Goal: Navigation & Orientation: Find specific page/section

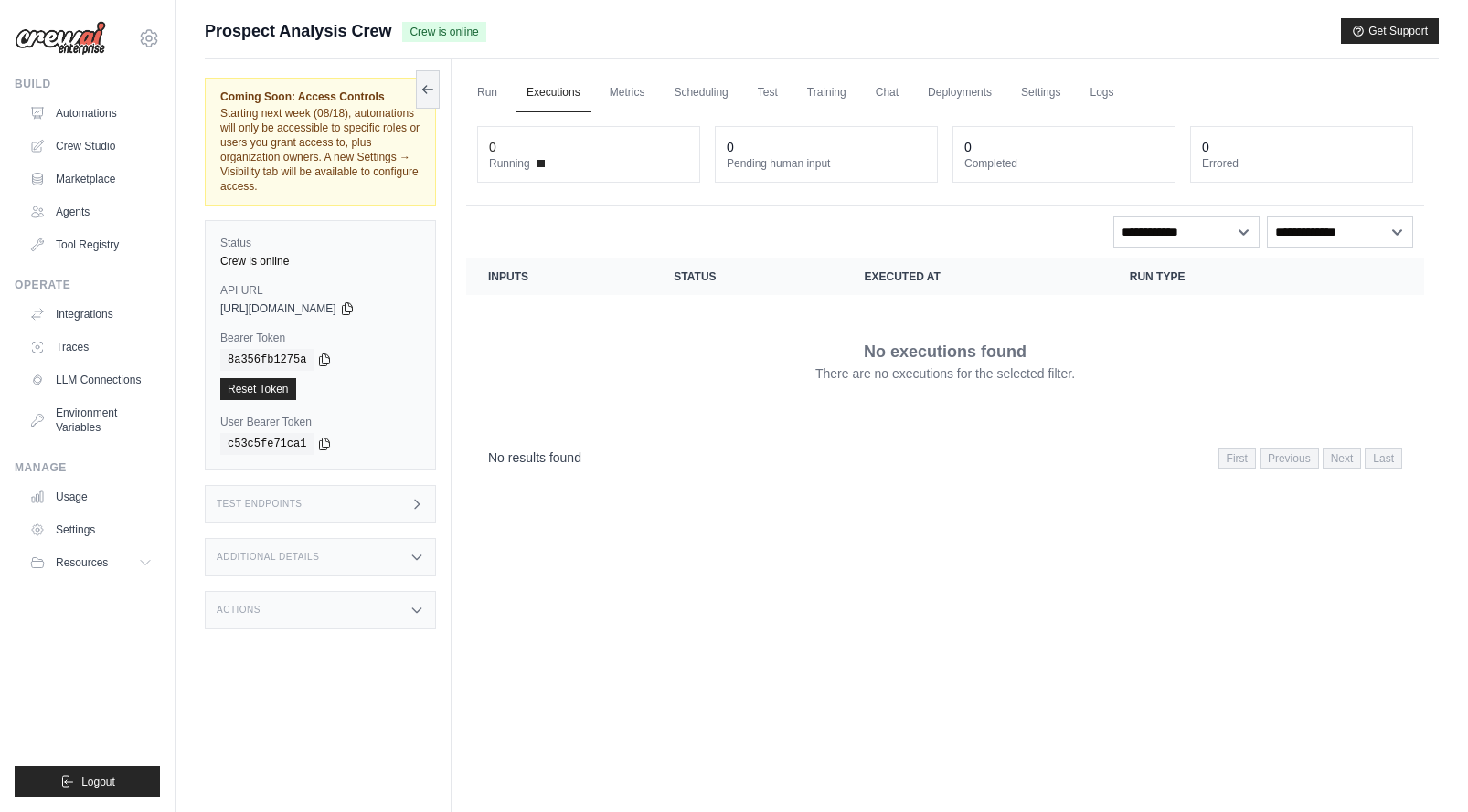
click at [456, 83] on div "Run Executions Metrics Scheduling Test Training Chat Deployments Settings Logs …" at bounding box center [945, 465] width 987 height 812
click at [497, 93] on link "Run" at bounding box center [487, 93] width 42 height 38
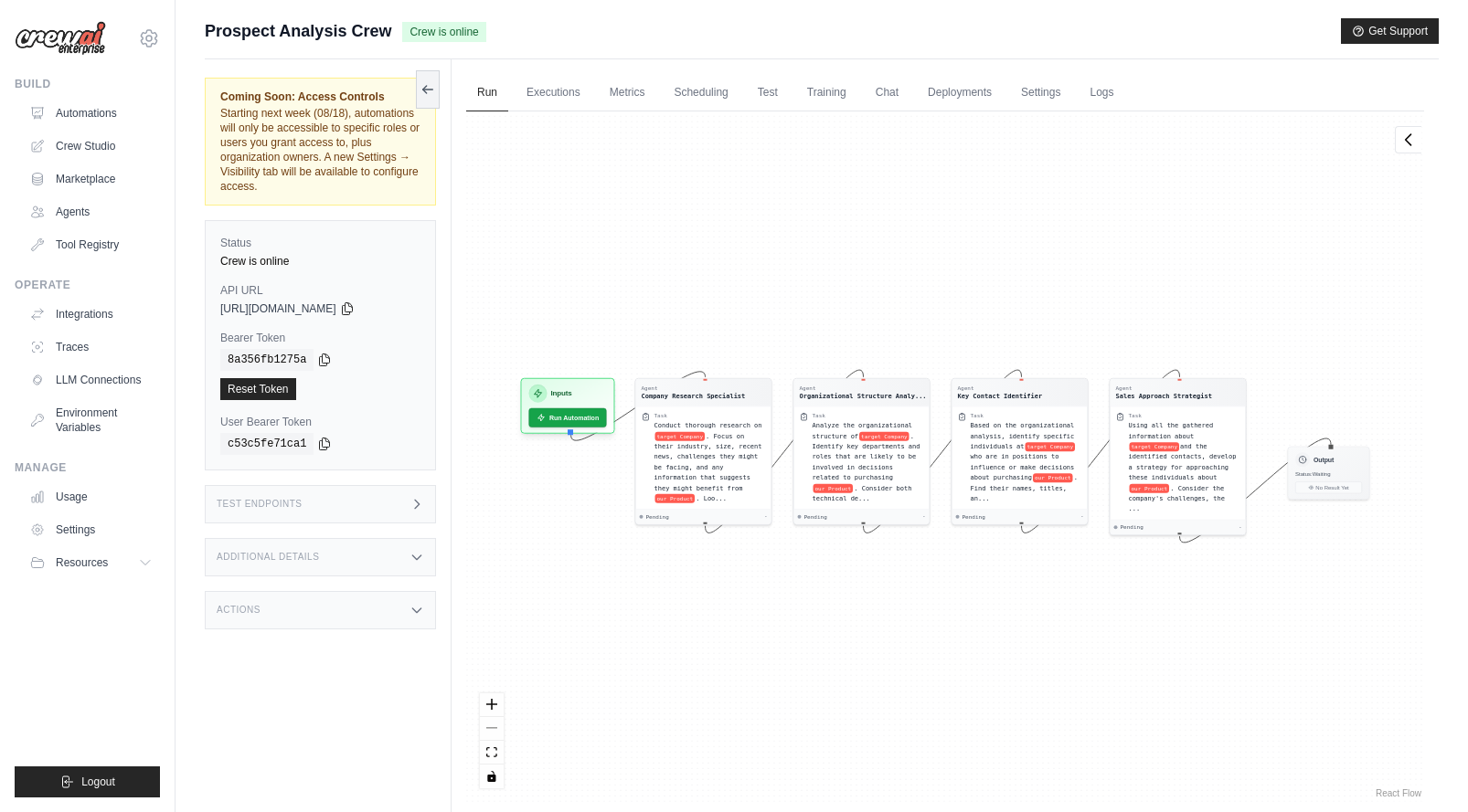
click at [317, 22] on span "Prospect Analysis Crew" at bounding box center [298, 31] width 186 height 25
drag, startPoint x: 818, startPoint y: 44, endPoint x: 885, endPoint y: 41, distance: 67.1
click at [823, 44] on div "Submit a support request Describe your issue or question * Please be specific a…" at bounding box center [821, 39] width 1234 height 41
click at [678, 442] on span ". Focus on their industry, size, recent news, challenges they might be facing, …" at bounding box center [709, 459] width 108 height 60
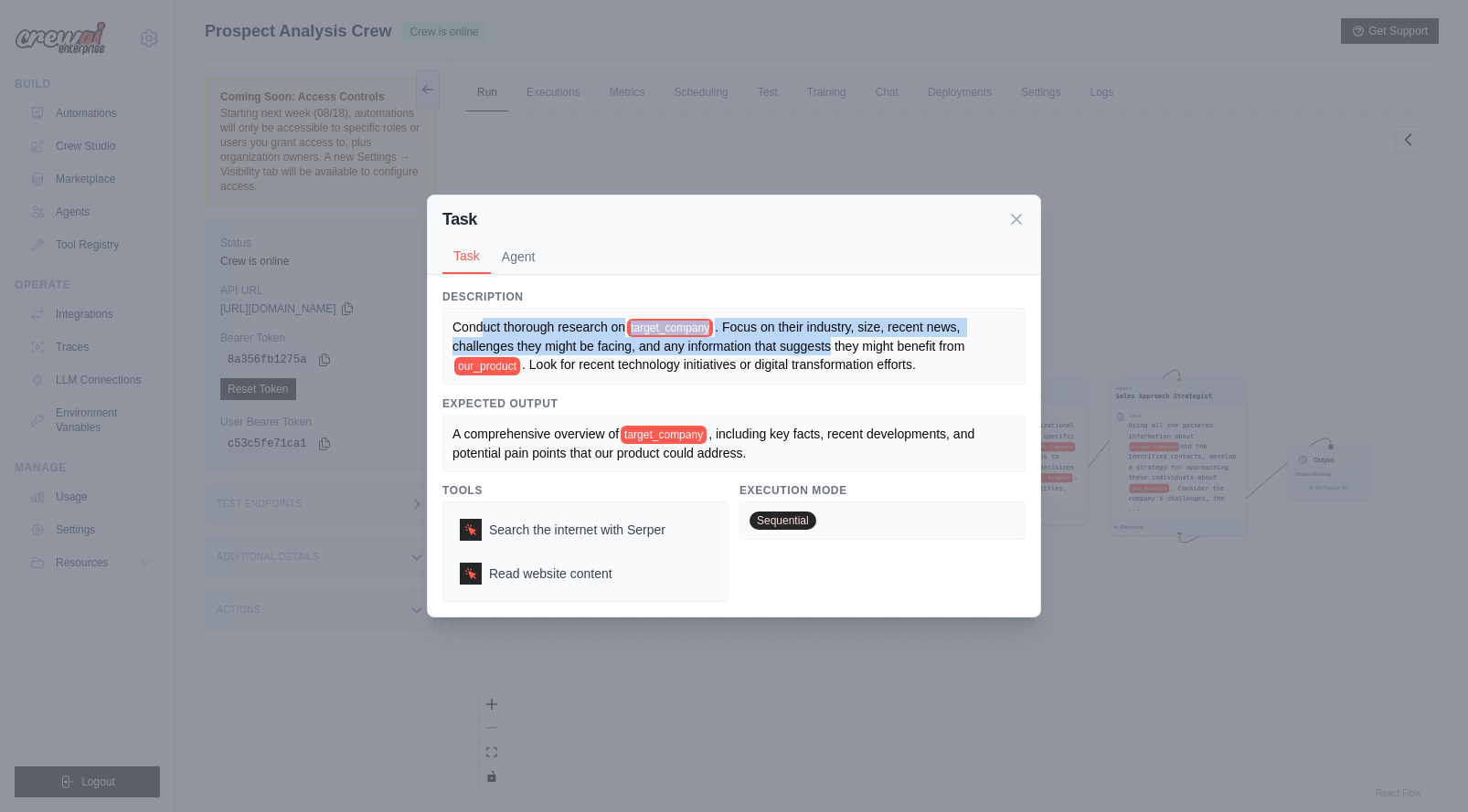
drag, startPoint x: 487, startPoint y: 325, endPoint x: 862, endPoint y: 349, distance: 375.8
click at [857, 350] on div "Conduct thorough research on target_company . Focus on their industry, size, re…" at bounding box center [734, 347] width 563 height 58
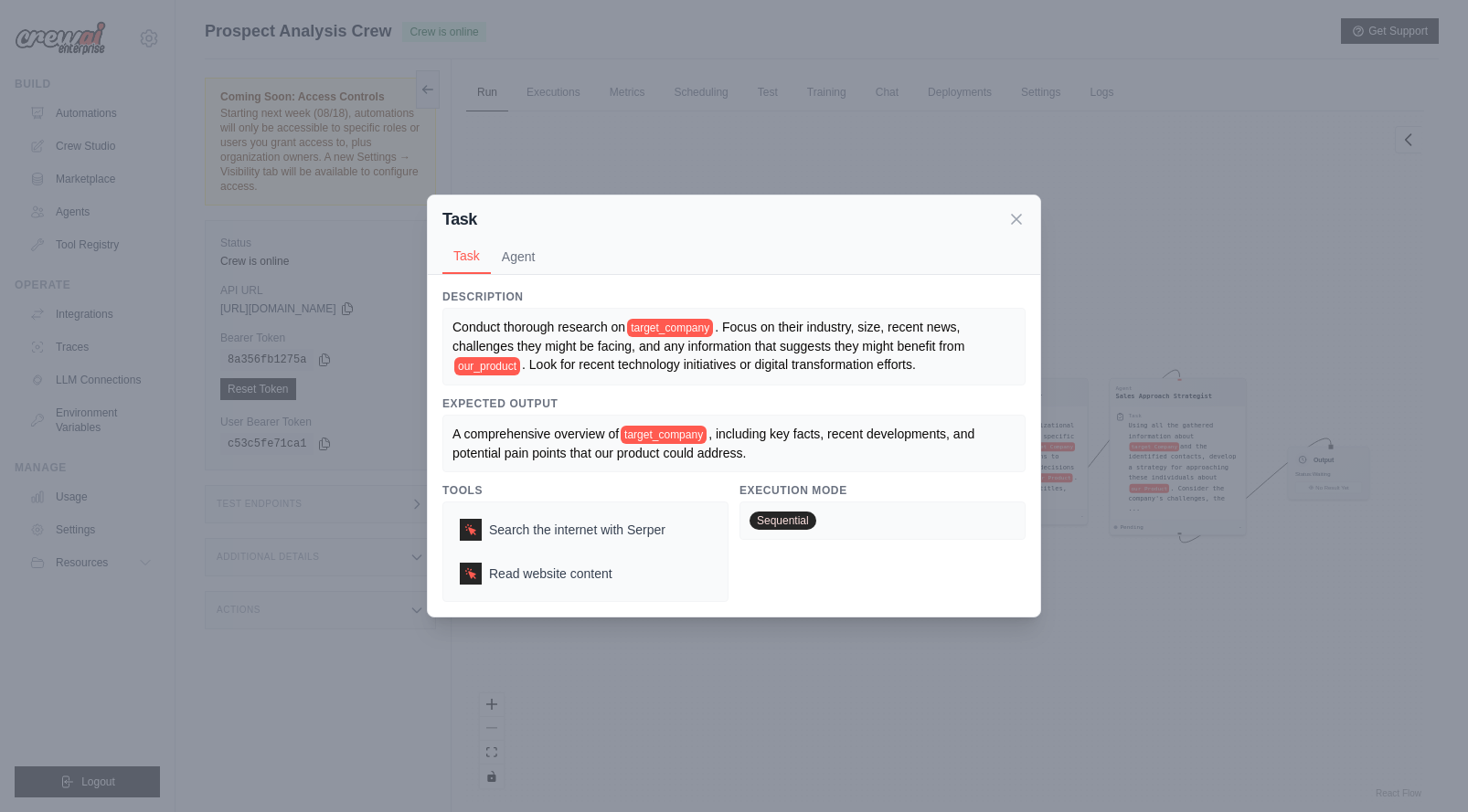
click at [862, 349] on span ". Focus on their industry, size, recent news, challenges they might be facing, …" at bounding box center [709, 336] width 512 height 34
click at [536, 246] on button "Agent" at bounding box center [518, 255] width 56 height 34
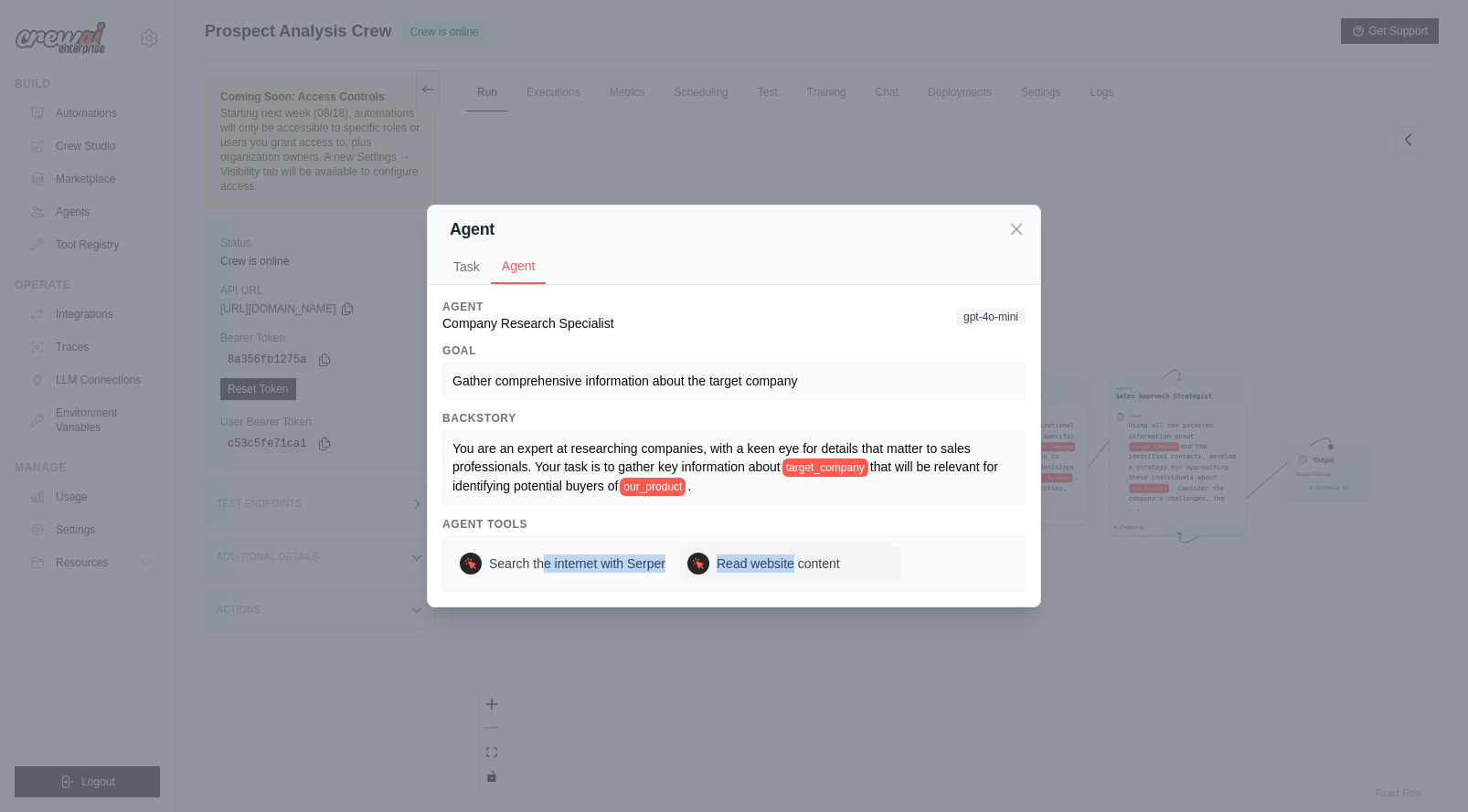
drag, startPoint x: 548, startPoint y: 564, endPoint x: 863, endPoint y: 565, distance: 315.0
click at [810, 566] on div "Search the internet with [PERSON_NAME] Read website content" at bounding box center [676, 563] width 448 height 36
click at [984, 315] on span "gpt-4o-mini" at bounding box center [991, 316] width 70 height 17
click at [1022, 203] on div "Agent Task Agent Description Conduct thorough research on target_company . Focu…" at bounding box center [734, 406] width 1468 height 812
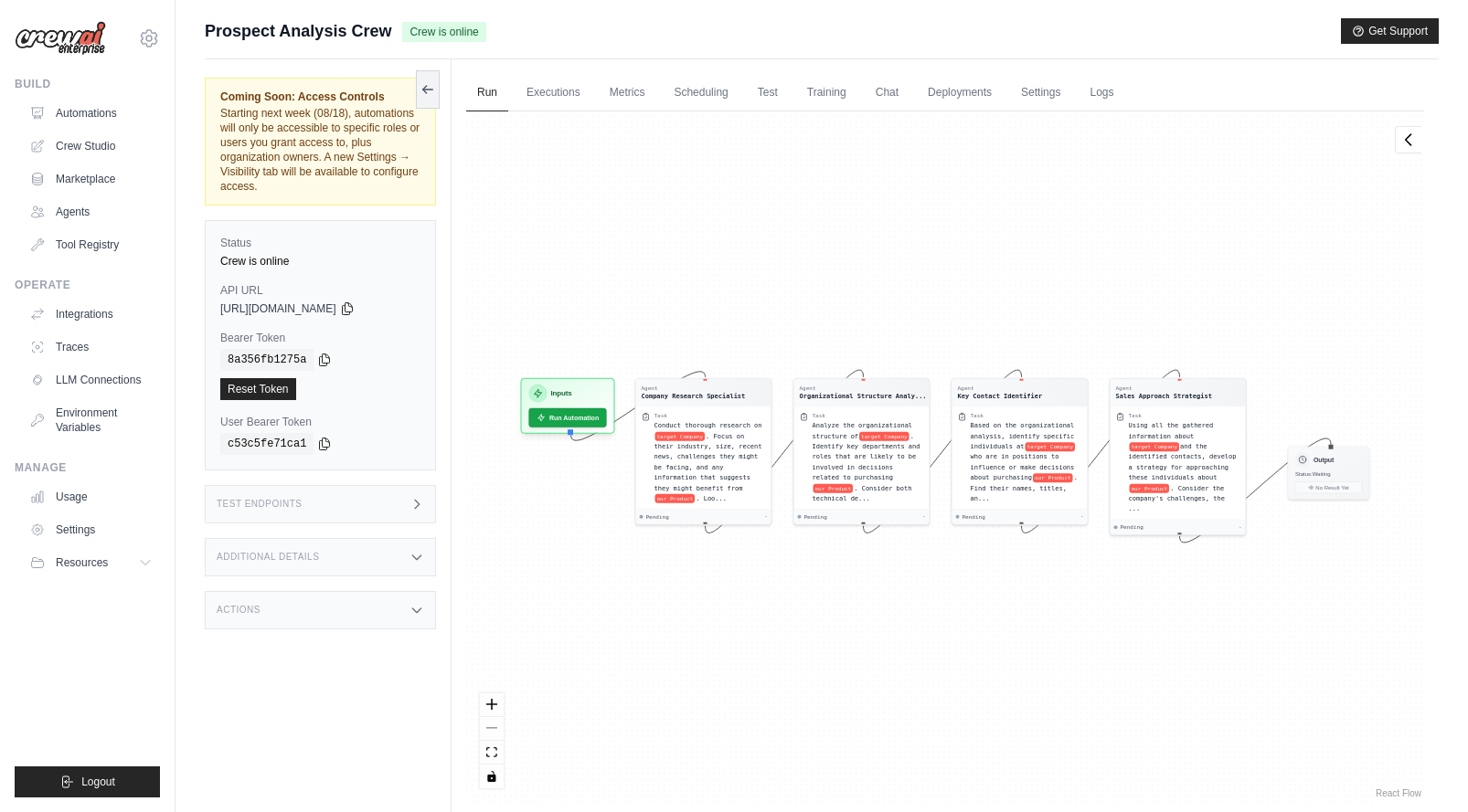
click at [1019, 224] on div "Agent Company Research Specialist Task Conduct thorough research on target Comp…" at bounding box center [945, 456] width 957 height 691
click at [841, 442] on span ". Identify key departments and roles that are likely to be involved in decision…" at bounding box center [866, 454] width 108 height 49
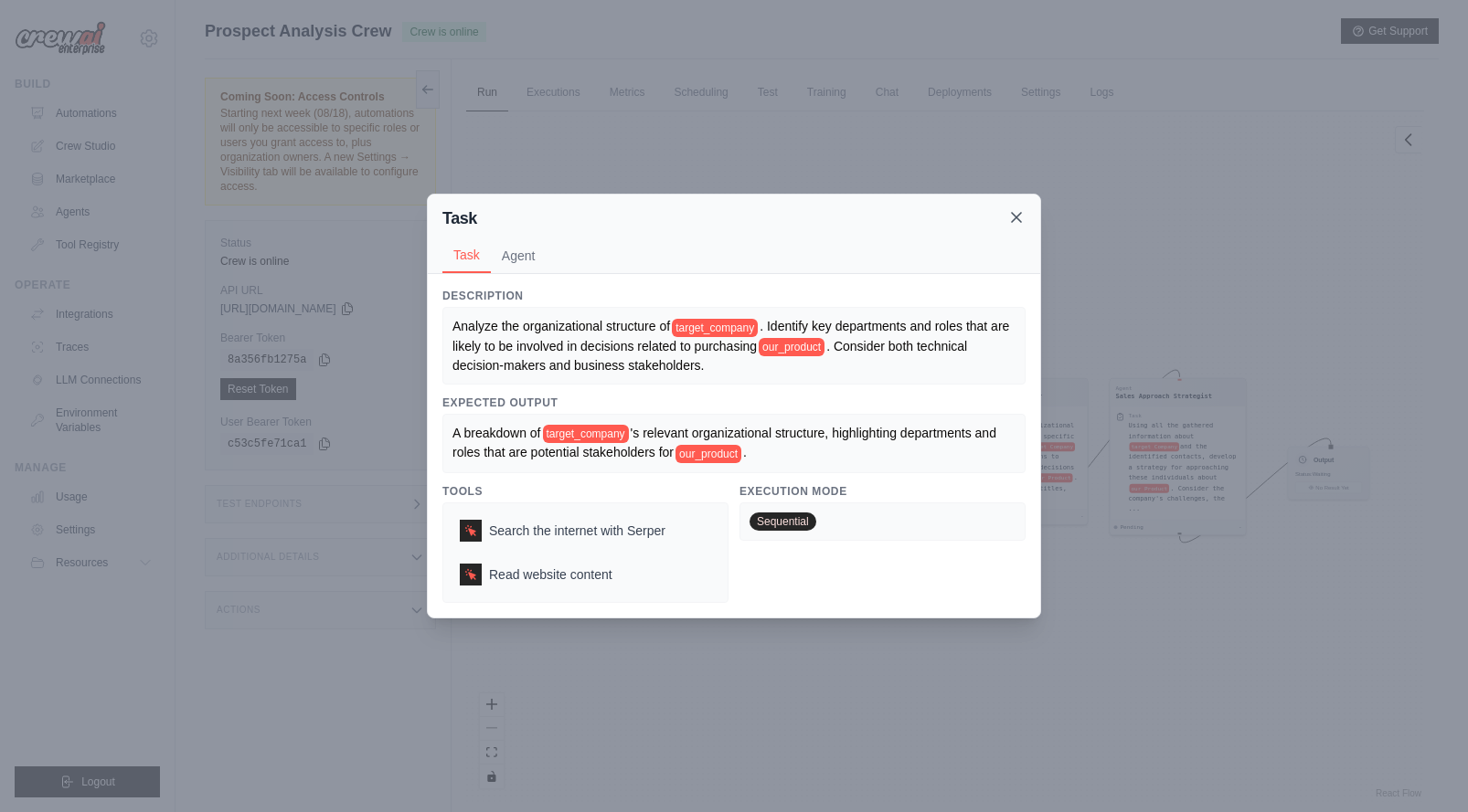
click at [1020, 213] on icon at bounding box center [1015, 216] width 9 height 9
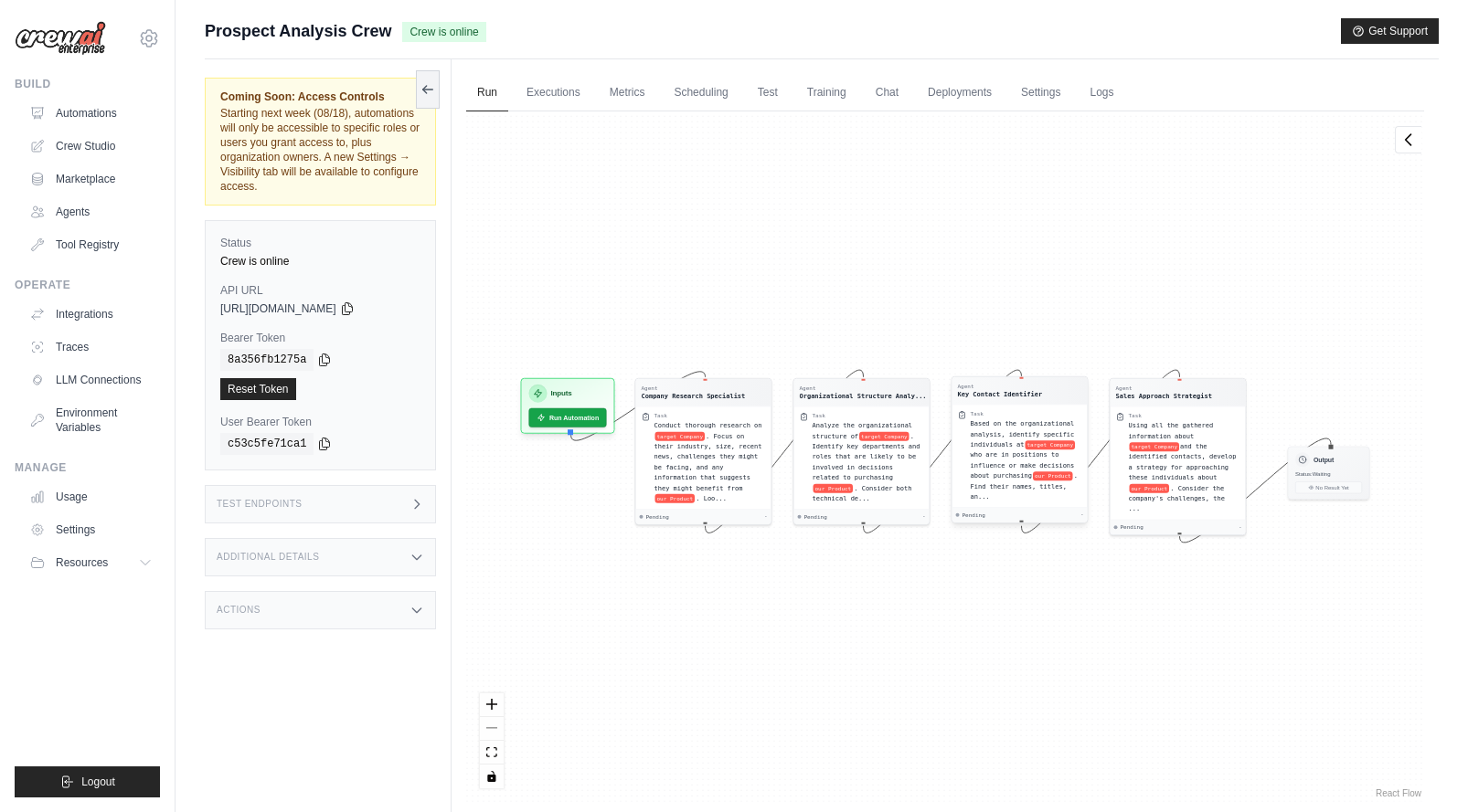
click at [1014, 436] on span "Based on the organizational analysis, identify specific individuals at" at bounding box center [1022, 434] width 104 height 28
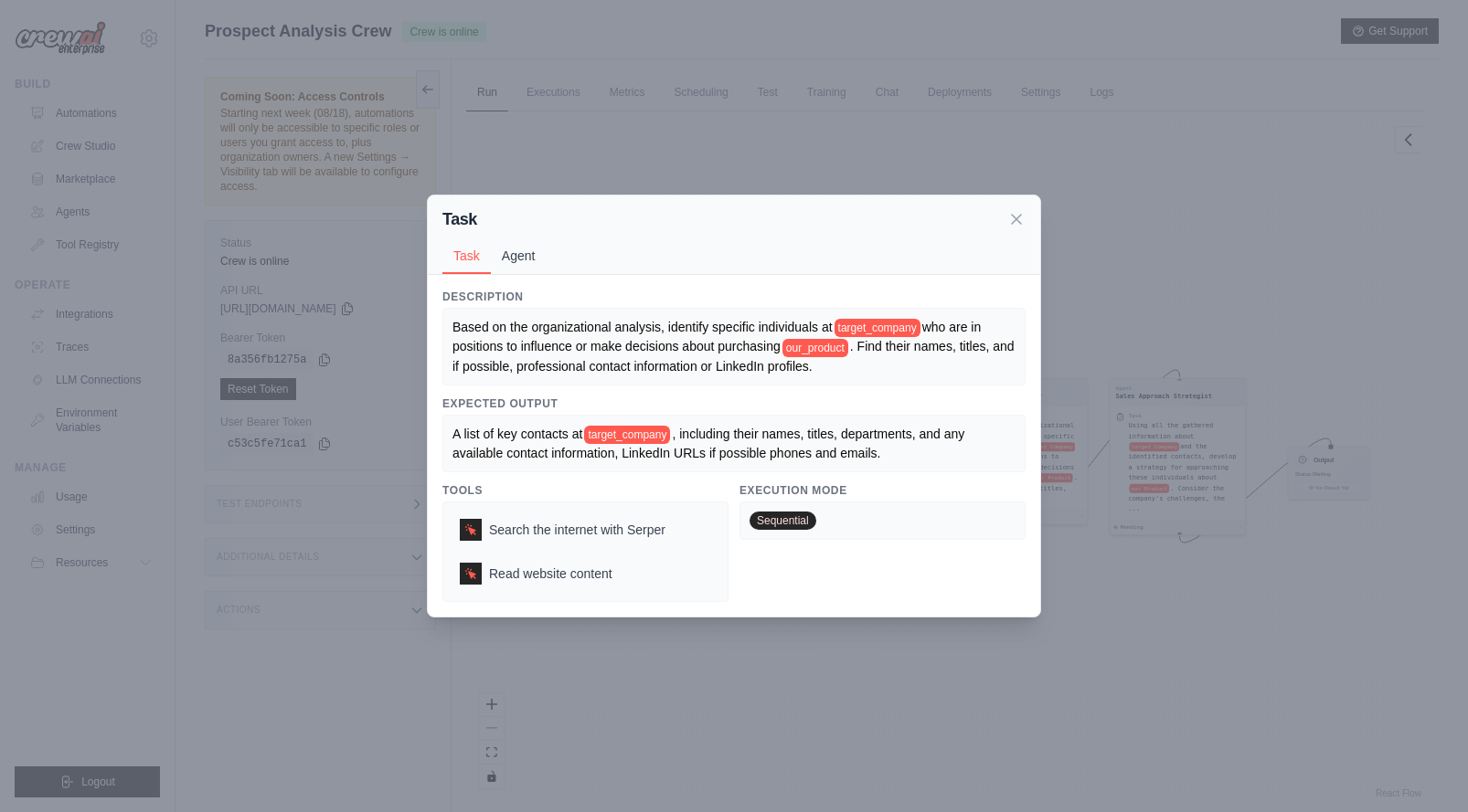
click at [527, 256] on button "Agent" at bounding box center [518, 255] width 56 height 34
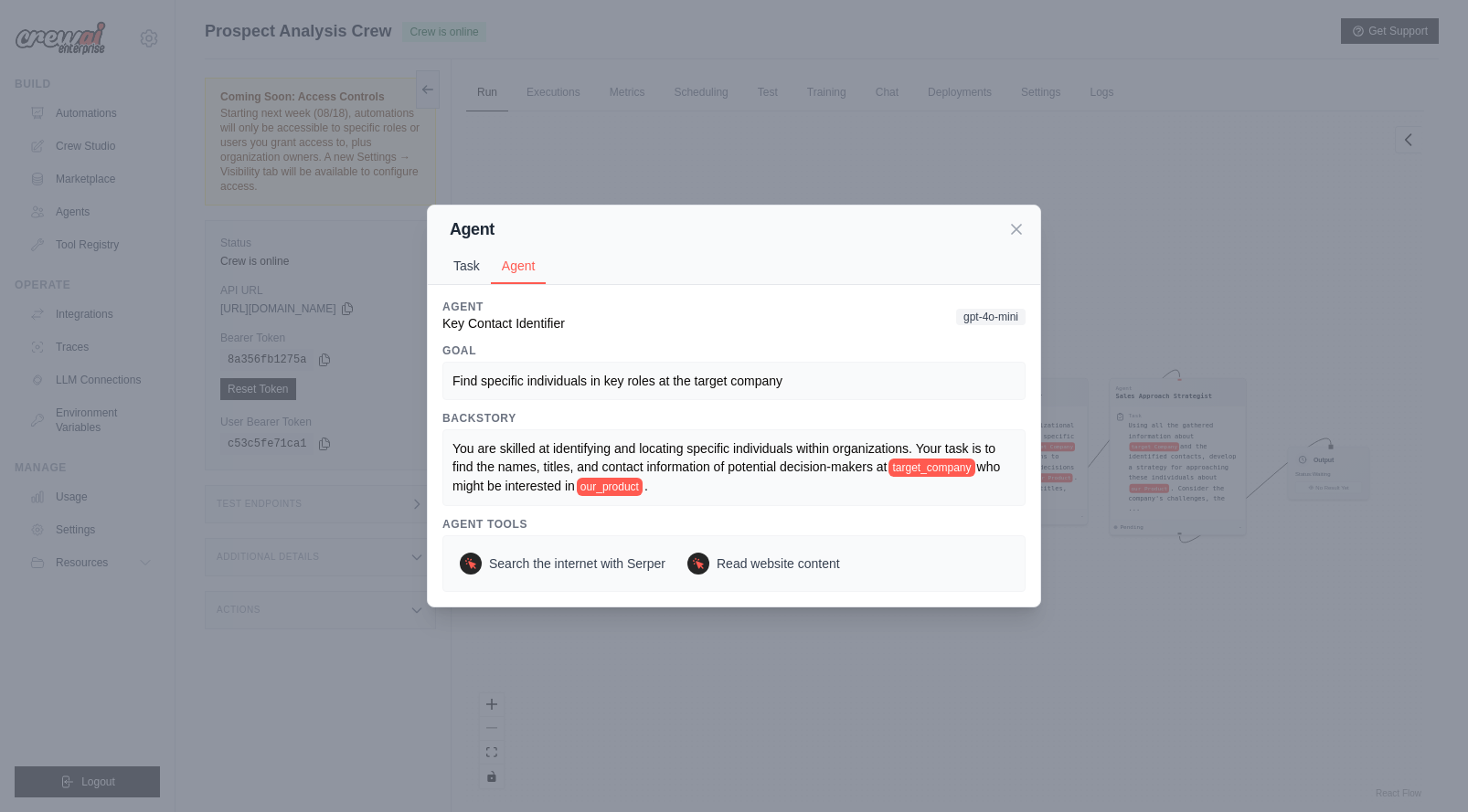
click at [474, 261] on button "Task" at bounding box center [465, 265] width 48 height 34
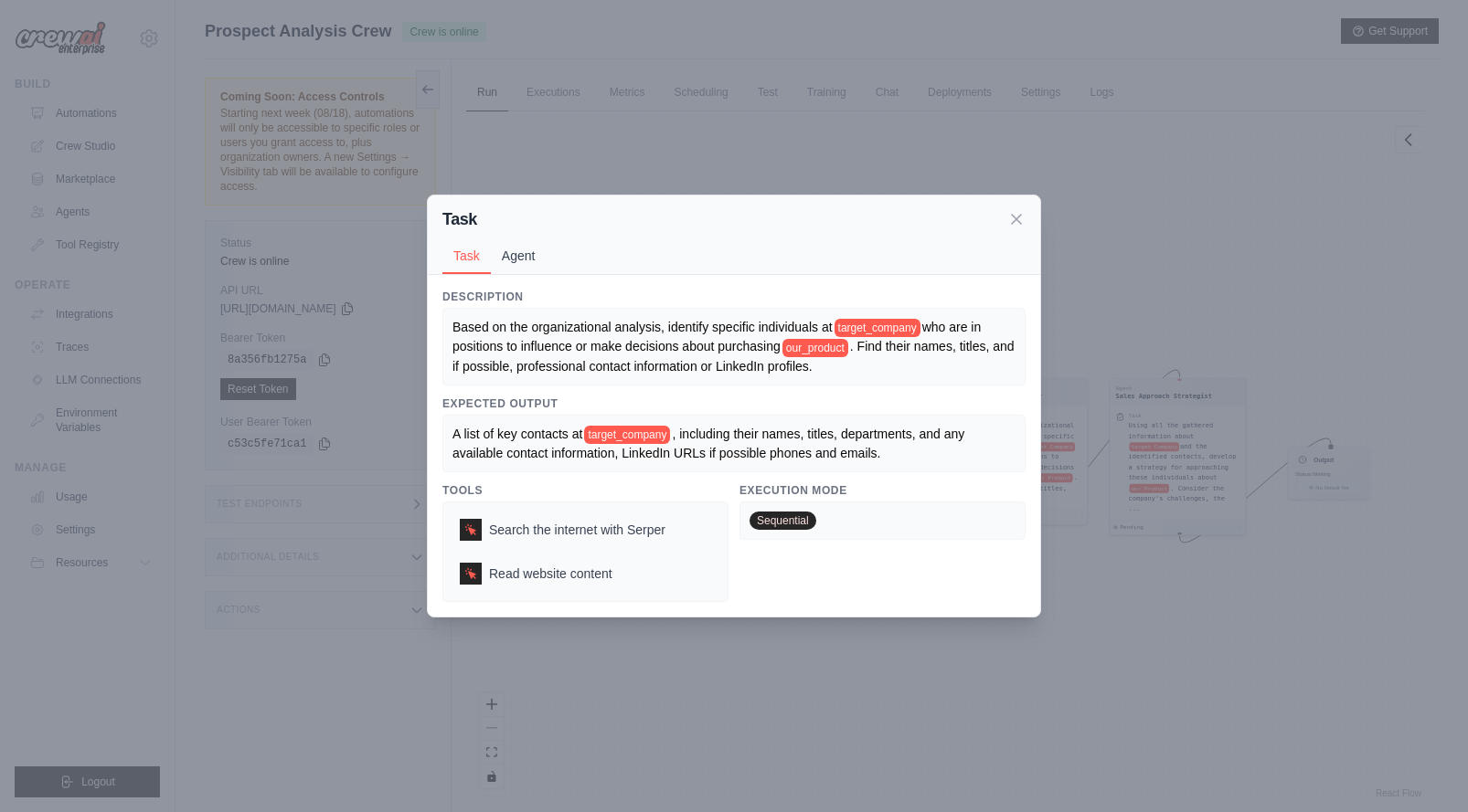
click at [509, 262] on button "Agent" at bounding box center [518, 255] width 56 height 34
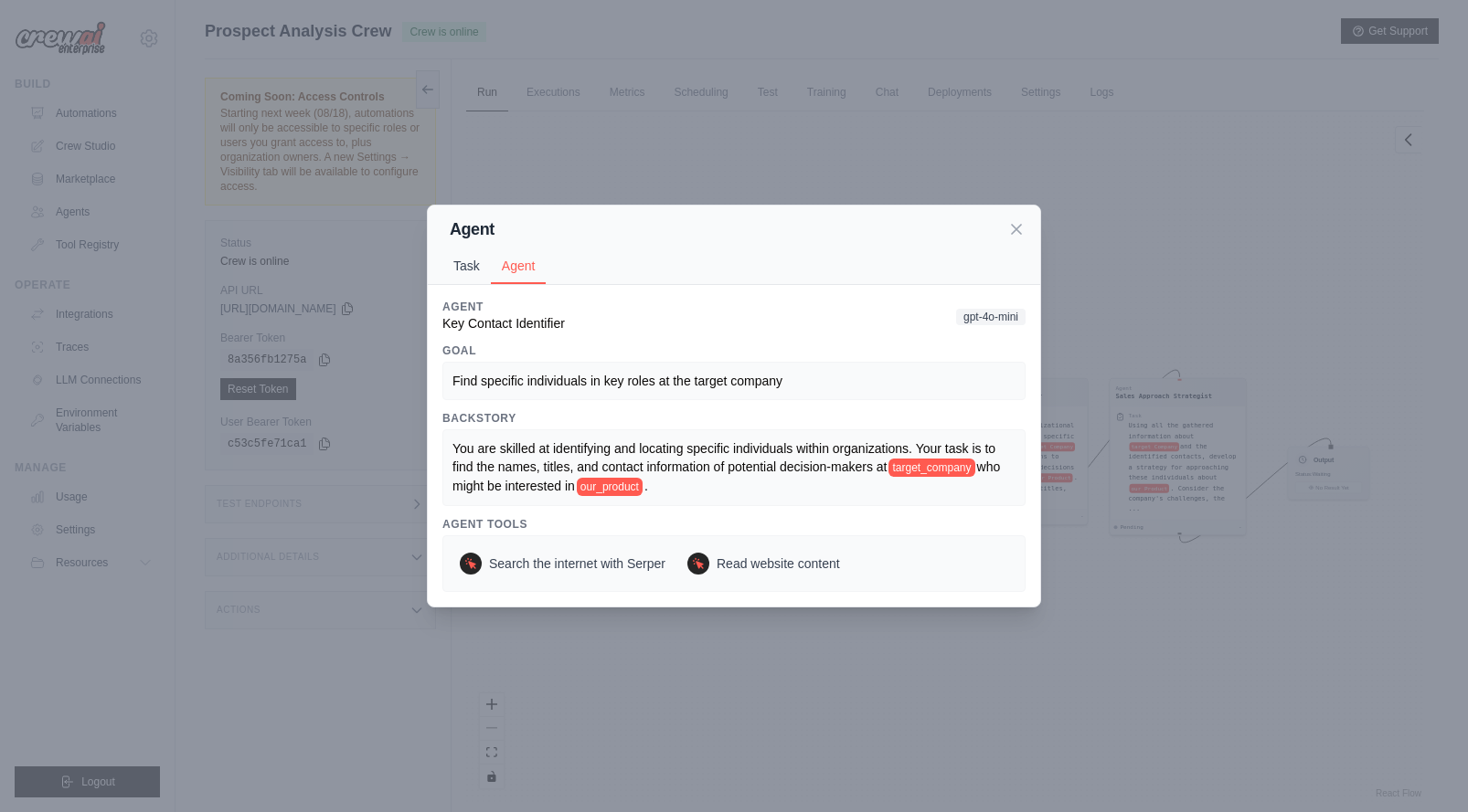
click at [468, 273] on button "Task" at bounding box center [465, 265] width 48 height 34
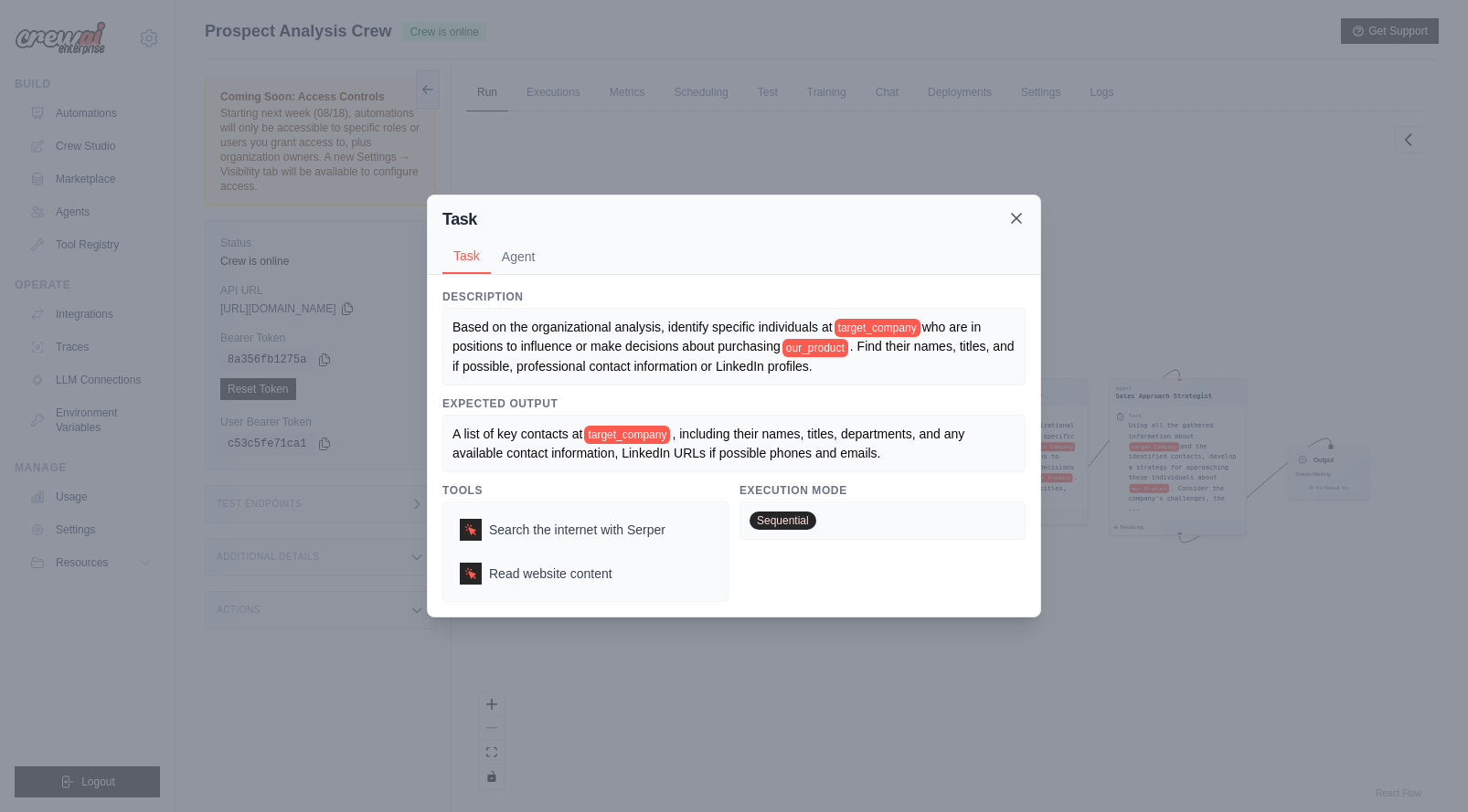
click at [1007, 222] on icon at bounding box center [1016, 218] width 19 height 19
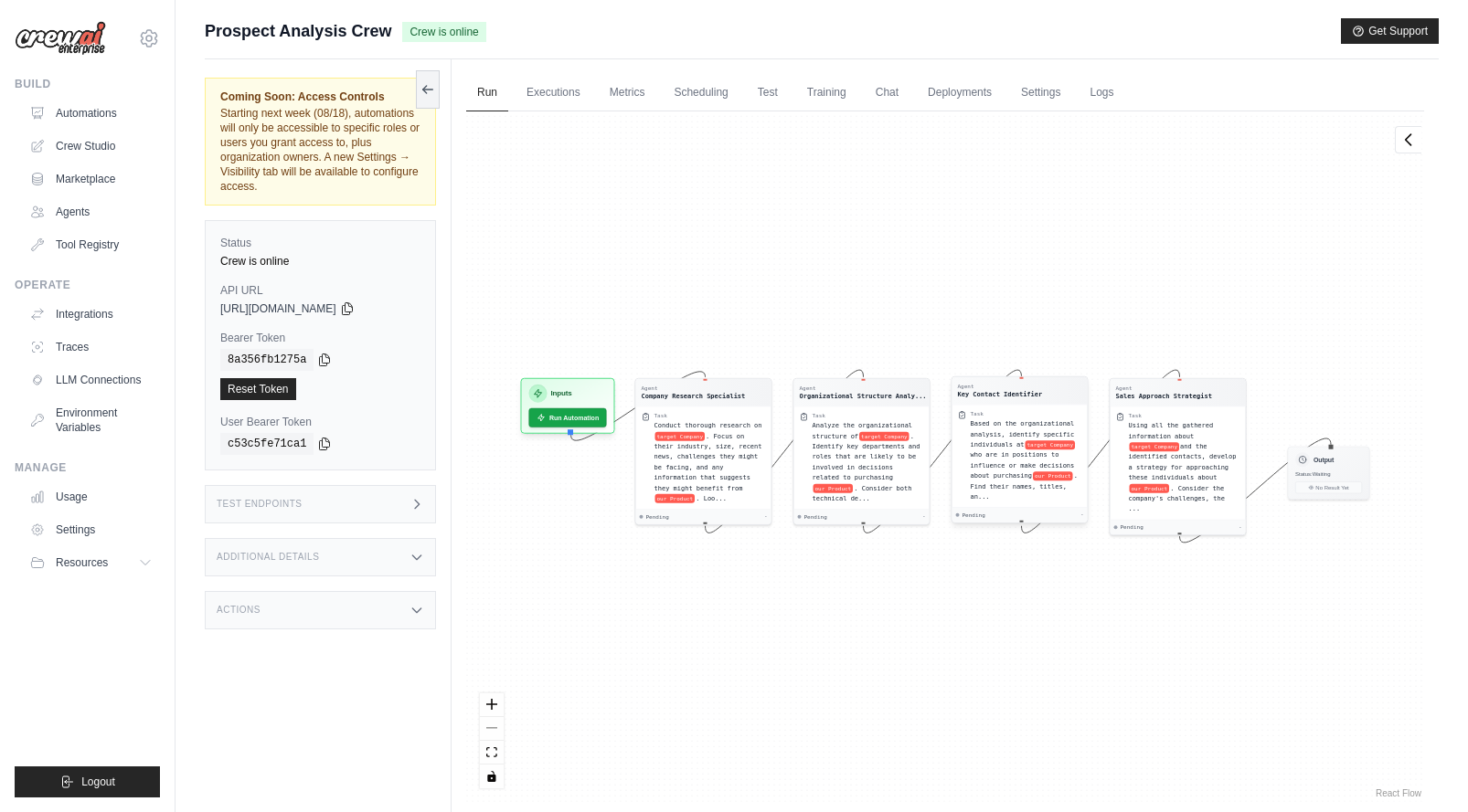
click at [1024, 427] on div "Based on the organizational analysis, identify specific individuals at target C…" at bounding box center [1026, 459] width 112 height 83
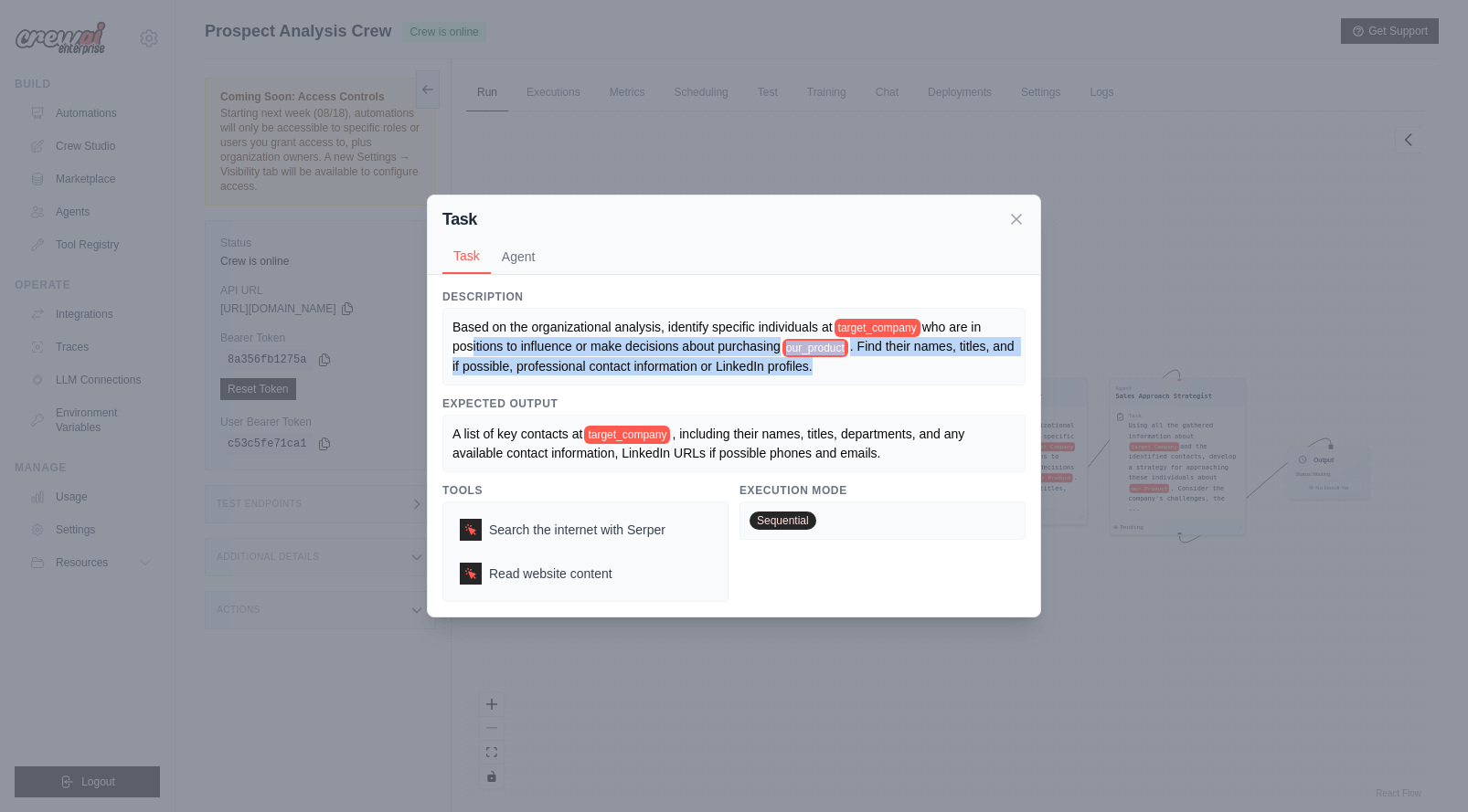
drag, startPoint x: 481, startPoint y: 343, endPoint x: 918, endPoint y: 359, distance: 437.3
click at [918, 359] on div "Based on the organizational analysis, identify specific individuals at target_c…" at bounding box center [734, 347] width 563 height 58
click at [925, 360] on div "Based on the organizational analysis, identify specific individuals at target_c…" at bounding box center [734, 347] width 563 height 58
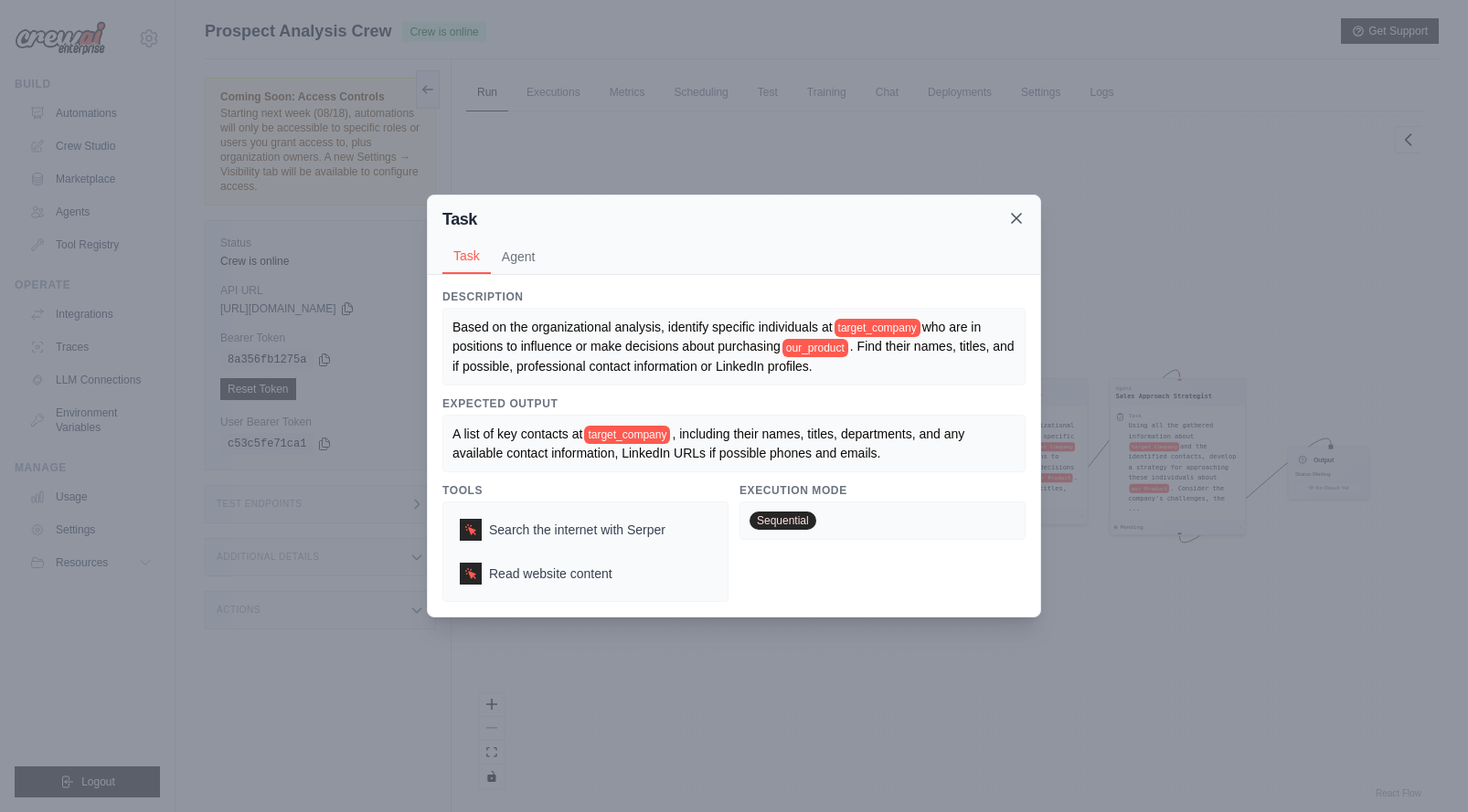
click at [1020, 223] on icon at bounding box center [1016, 218] width 19 height 19
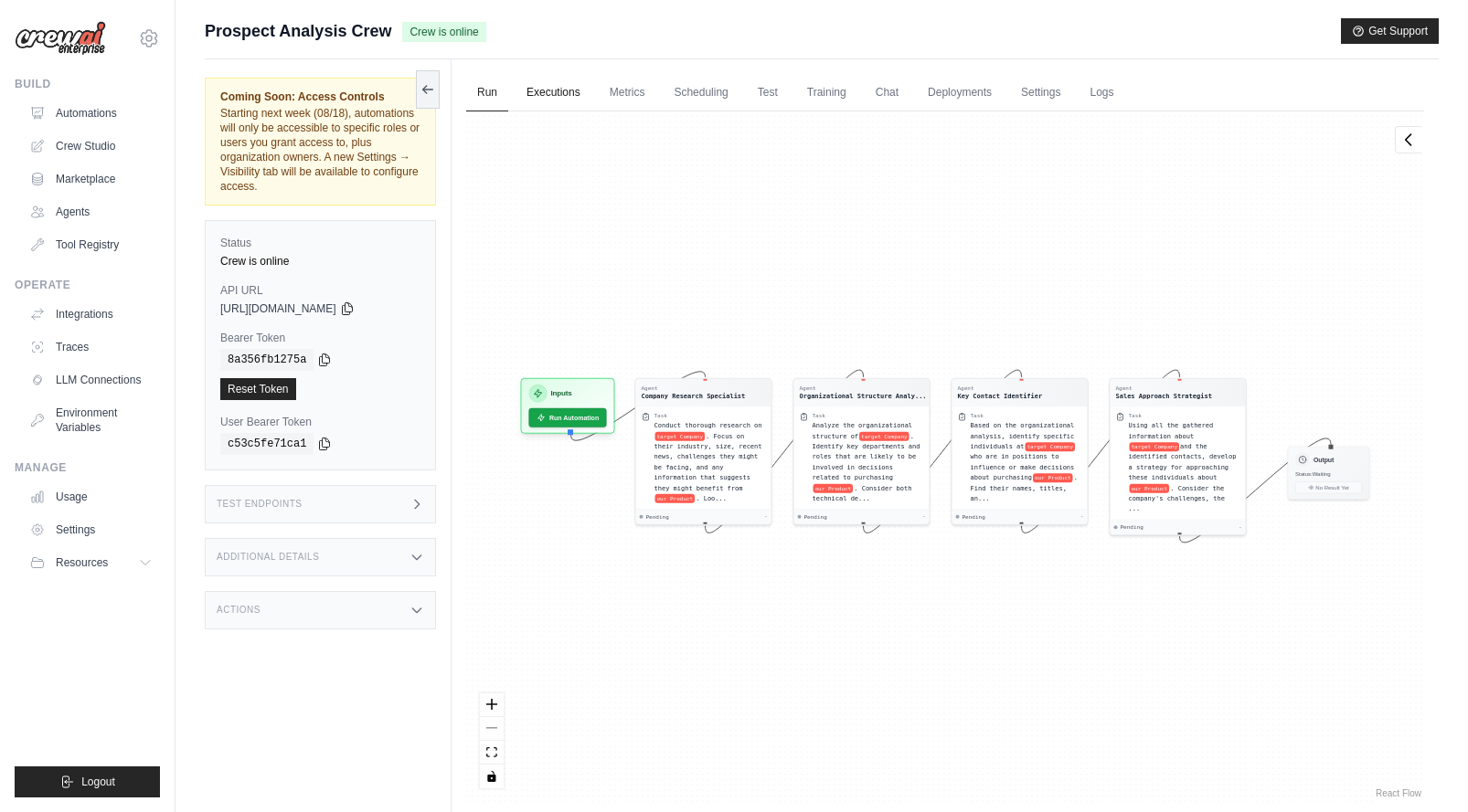
click at [571, 88] on link "Executions" at bounding box center [553, 93] width 75 height 38
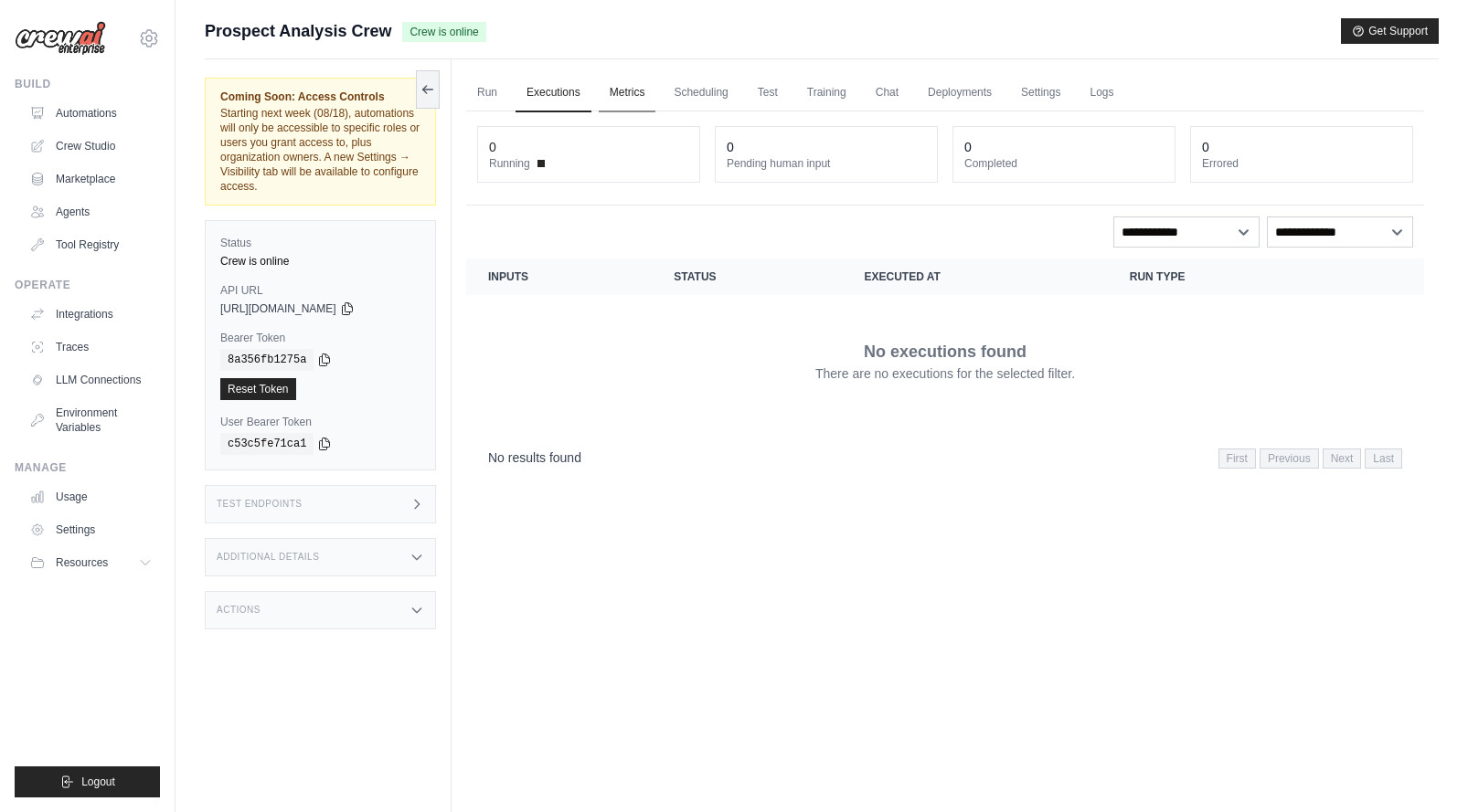
click at [656, 92] on link "Metrics" at bounding box center [627, 93] width 58 height 38
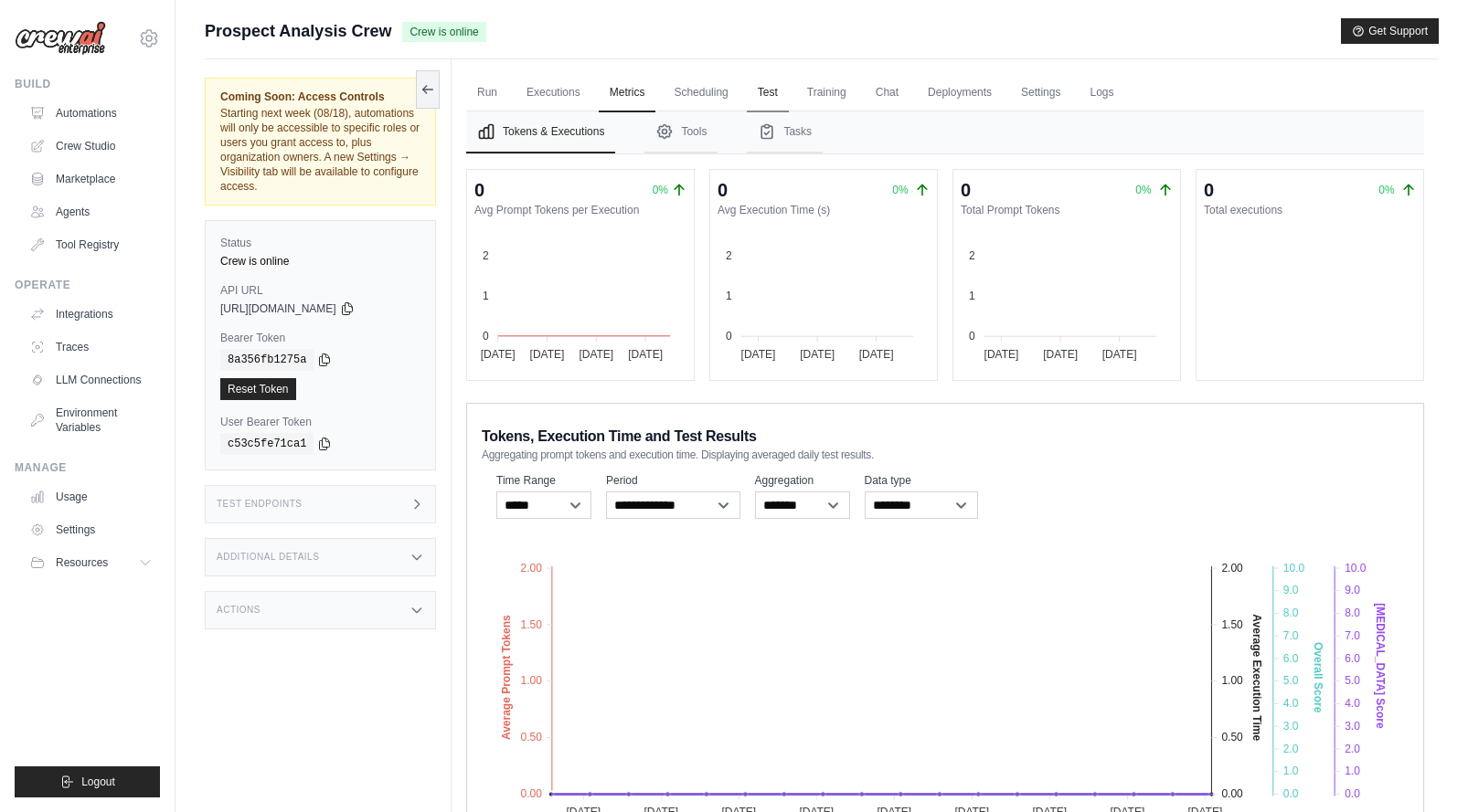
click at [766, 92] on link "Test" at bounding box center [767, 93] width 42 height 38
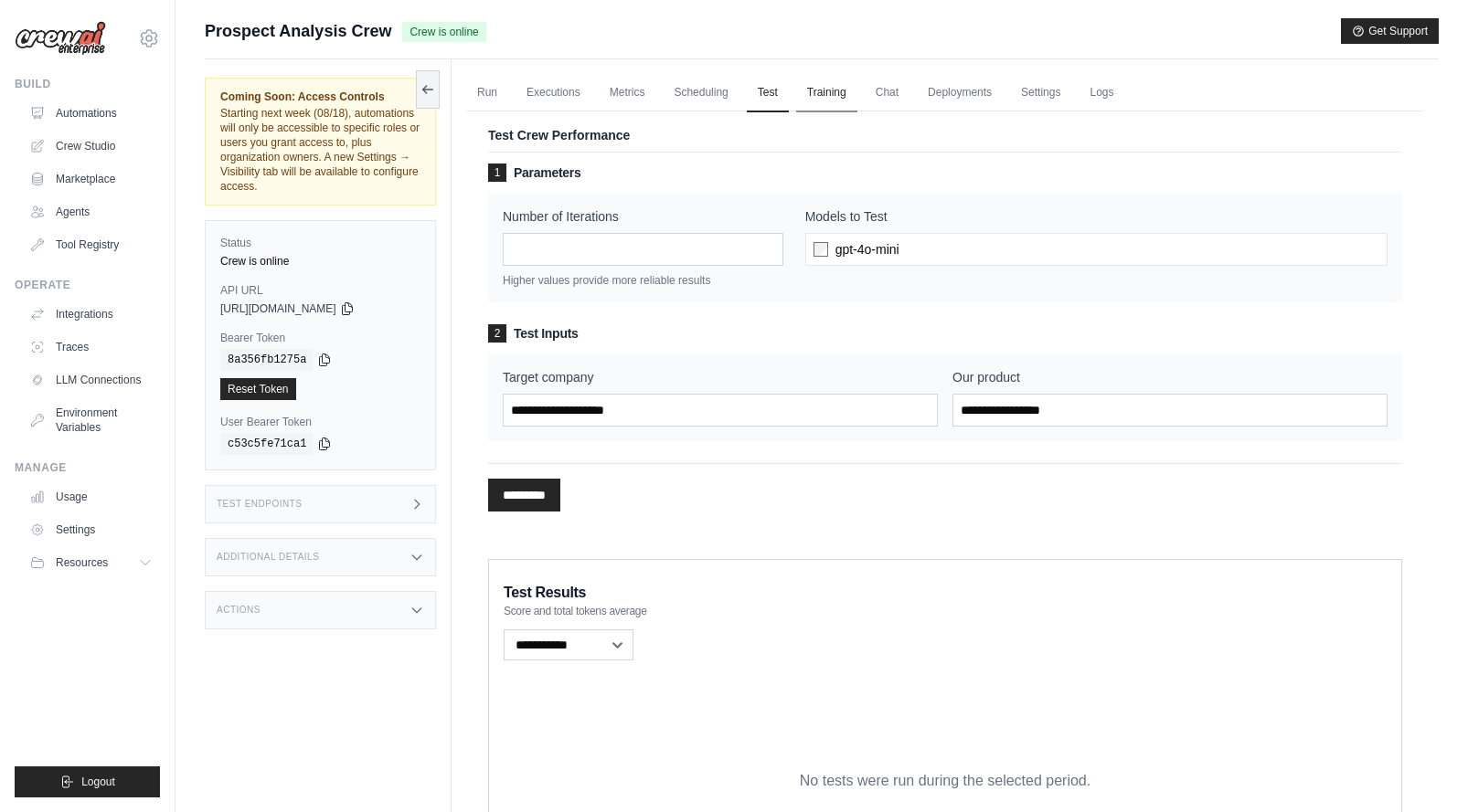
click at [857, 88] on link "Training" at bounding box center [826, 93] width 61 height 38
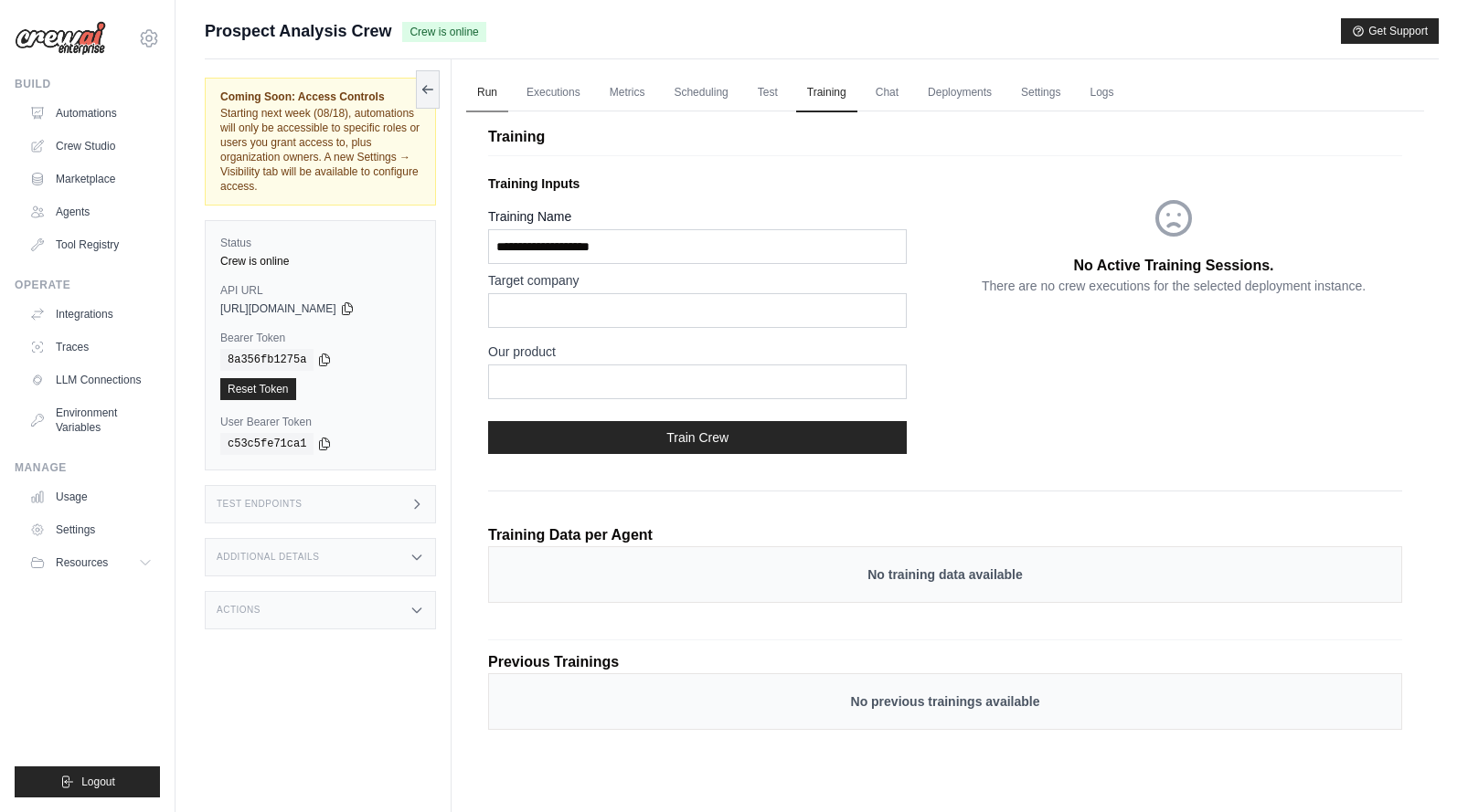
click at [500, 89] on link "Run" at bounding box center [487, 93] width 42 height 38
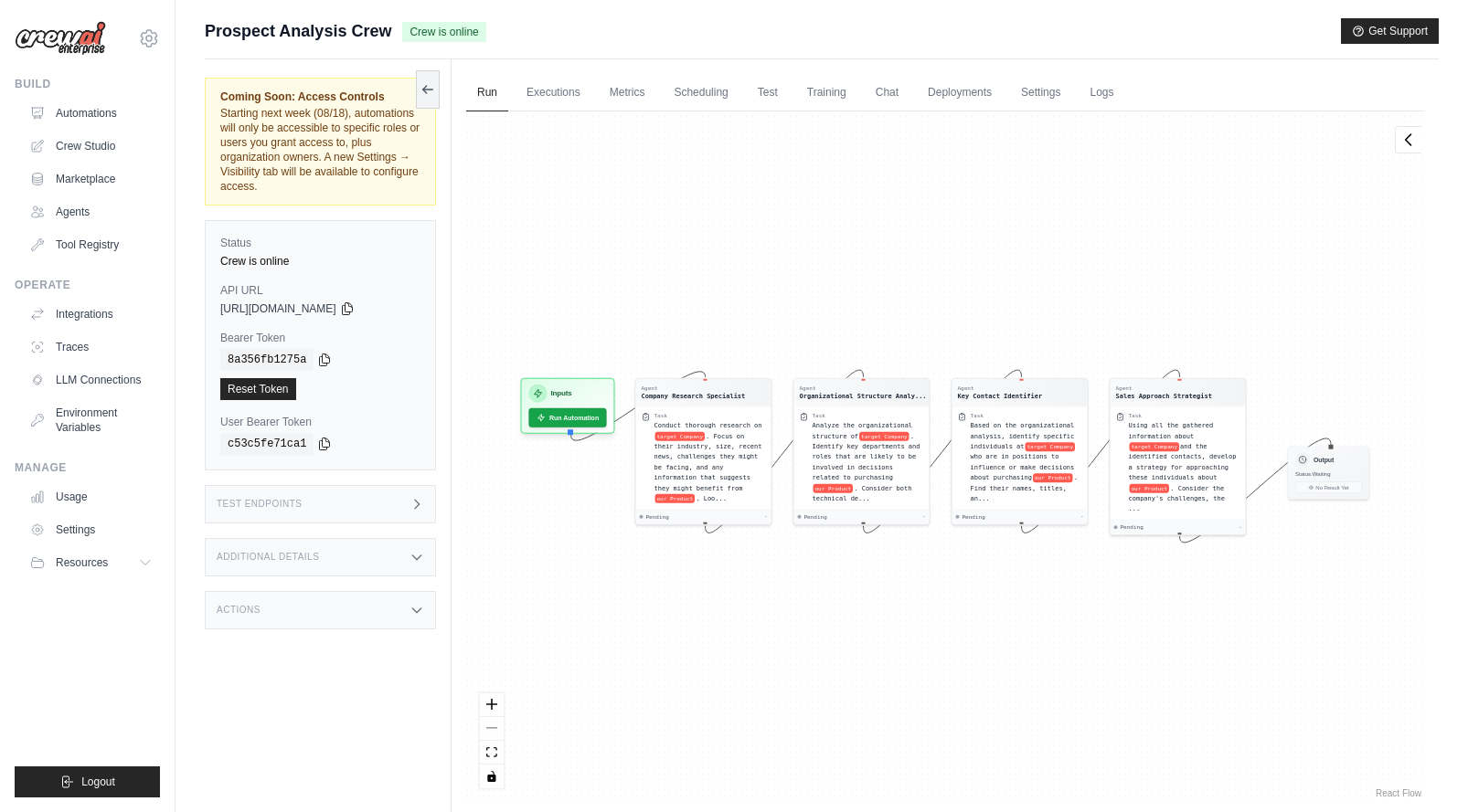
drag, startPoint x: 245, startPoint y: 116, endPoint x: 355, endPoint y: 185, distance: 129.8
click at [348, 185] on span "Starting next week (08/18), automations will only be accessible to specific rol…" at bounding box center [319, 150] width 199 height 86
drag, startPoint x: 358, startPoint y: 185, endPoint x: 465, endPoint y: 182, distance: 107.0
click at [360, 185] on span "Starting next week (08/18), automations will only be accessible to specific rol…" at bounding box center [319, 150] width 199 height 86
click at [1208, 426] on span "Using all the gathered information about" at bounding box center [1171, 429] width 85 height 18
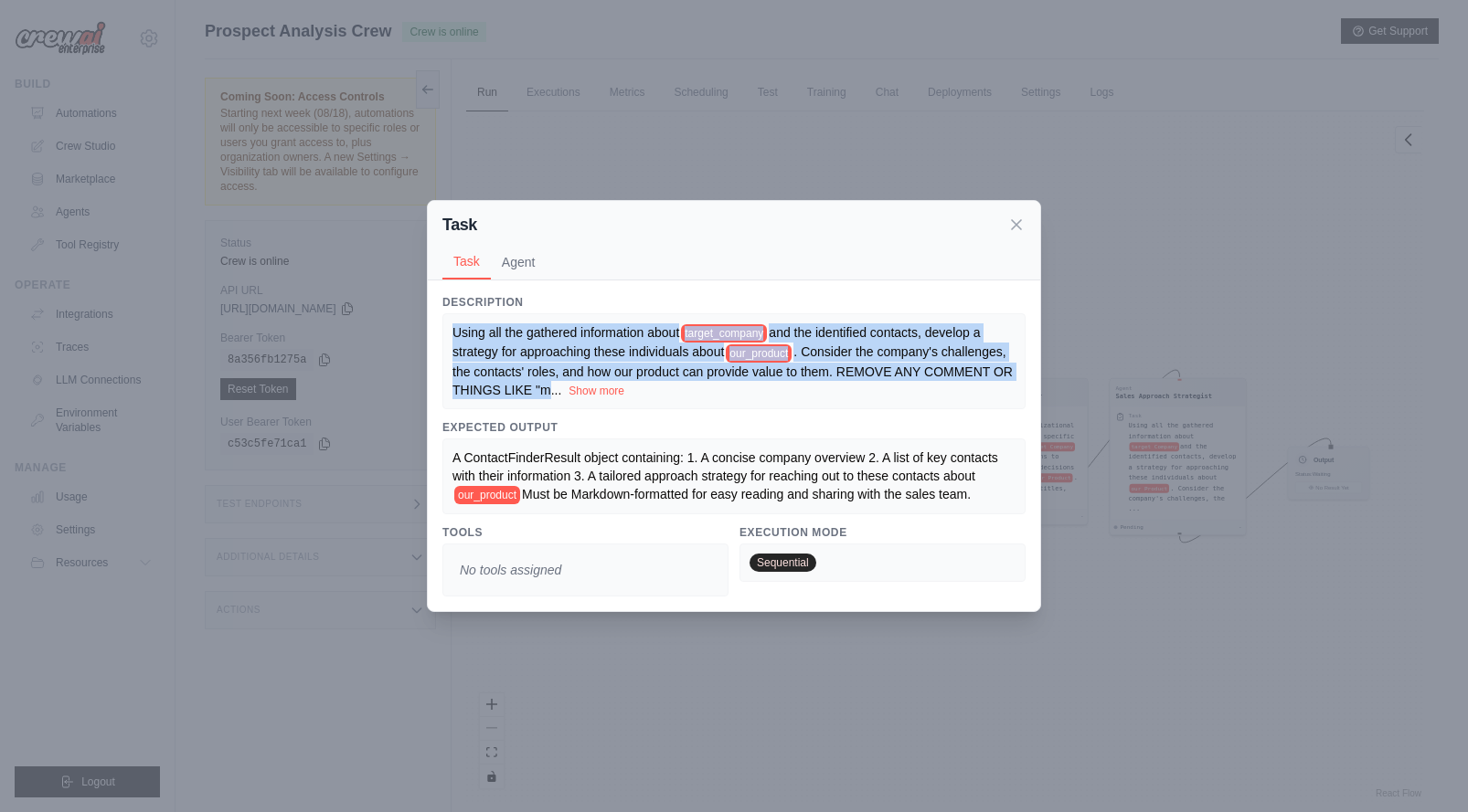
drag, startPoint x: 463, startPoint y: 313, endPoint x: 727, endPoint y: 377, distance: 271.6
click at [727, 377] on div "Using all the gathered information about target_company and the identified cont…" at bounding box center [733, 361] width 583 height 96
click at [727, 377] on span ". Consider the company's challenges, the contacts' roles, and how our product c…" at bounding box center [733, 370] width 561 height 52
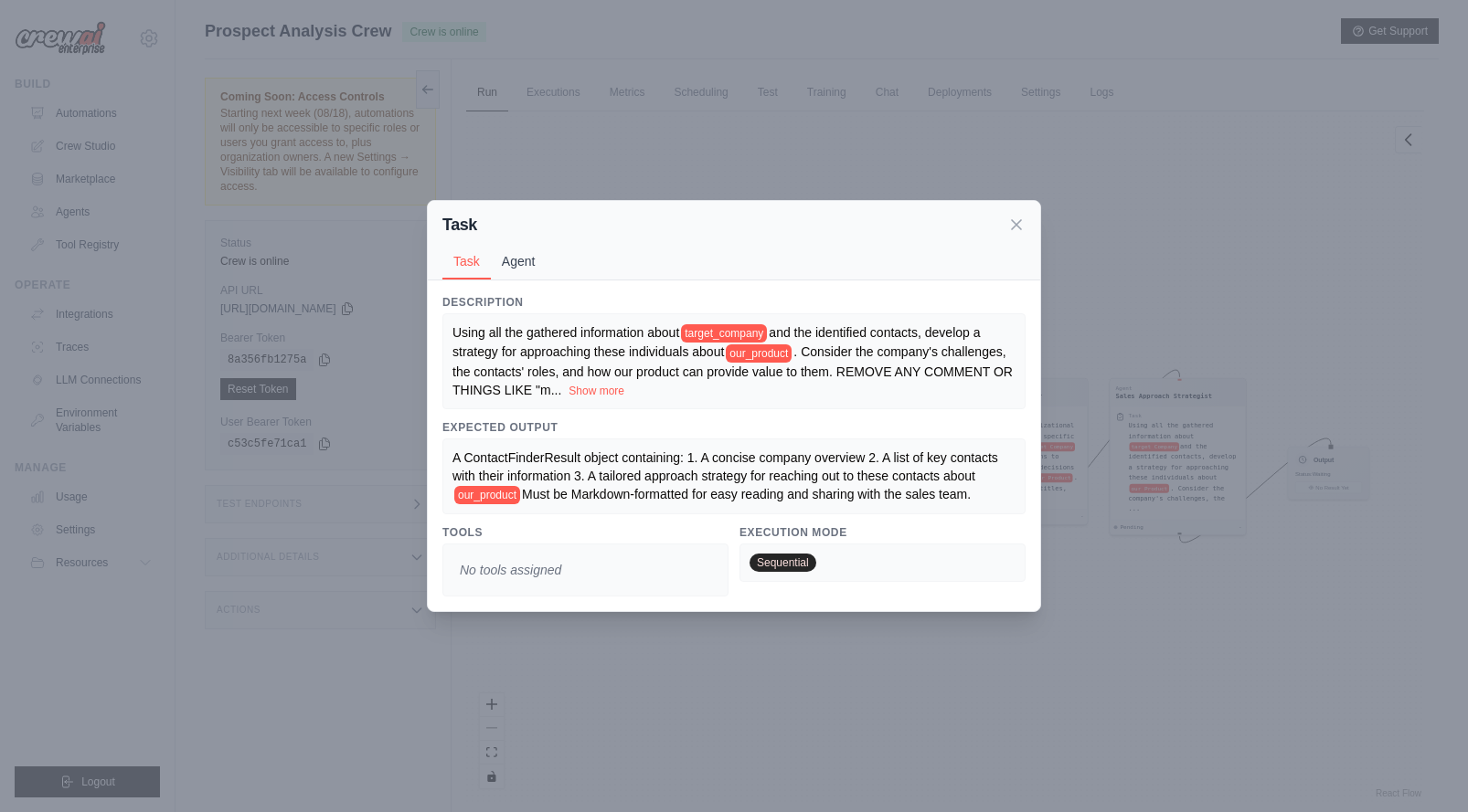
click at [542, 255] on button "Agent" at bounding box center [518, 261] width 56 height 34
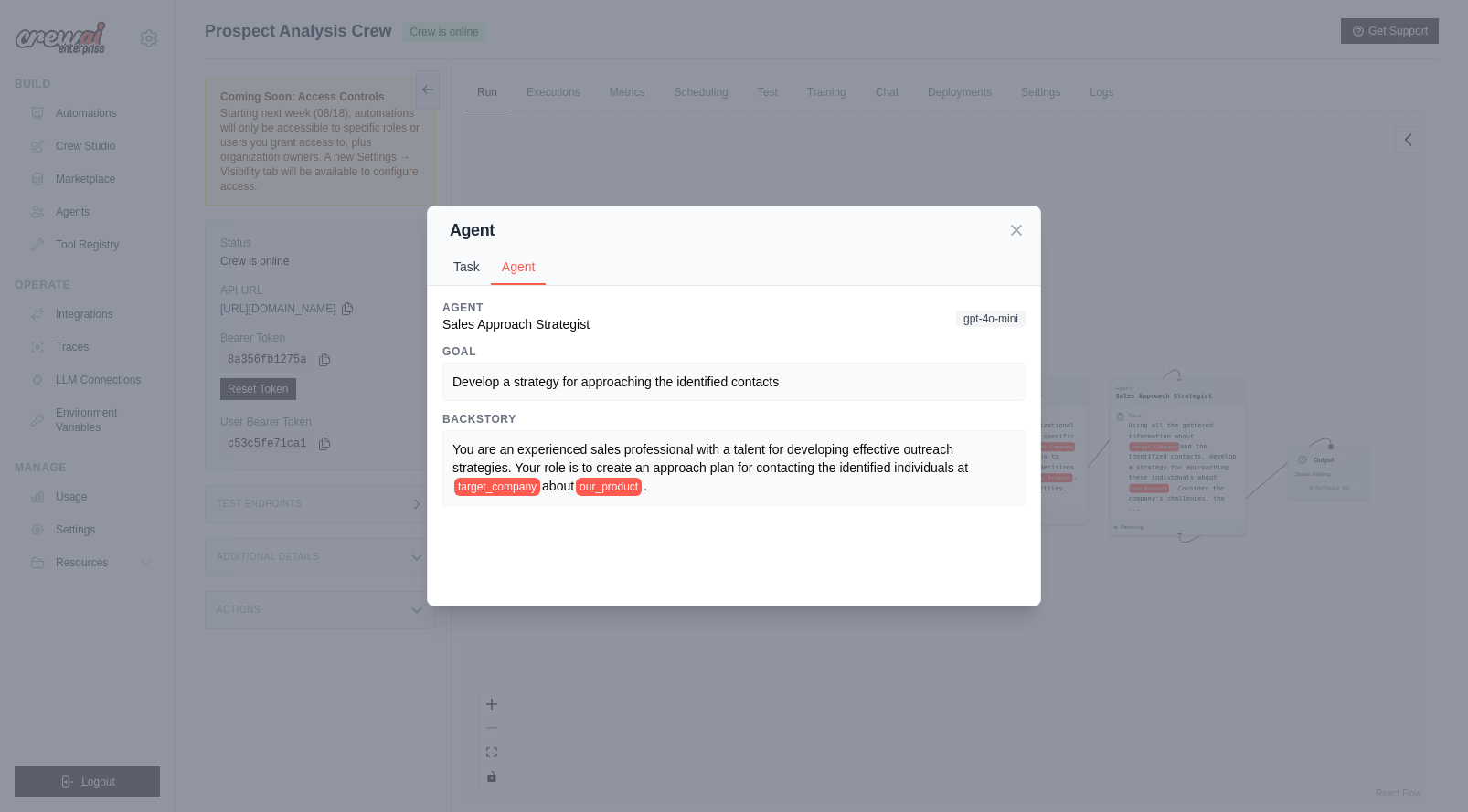
click at [466, 265] on button "Task" at bounding box center [465, 266] width 48 height 34
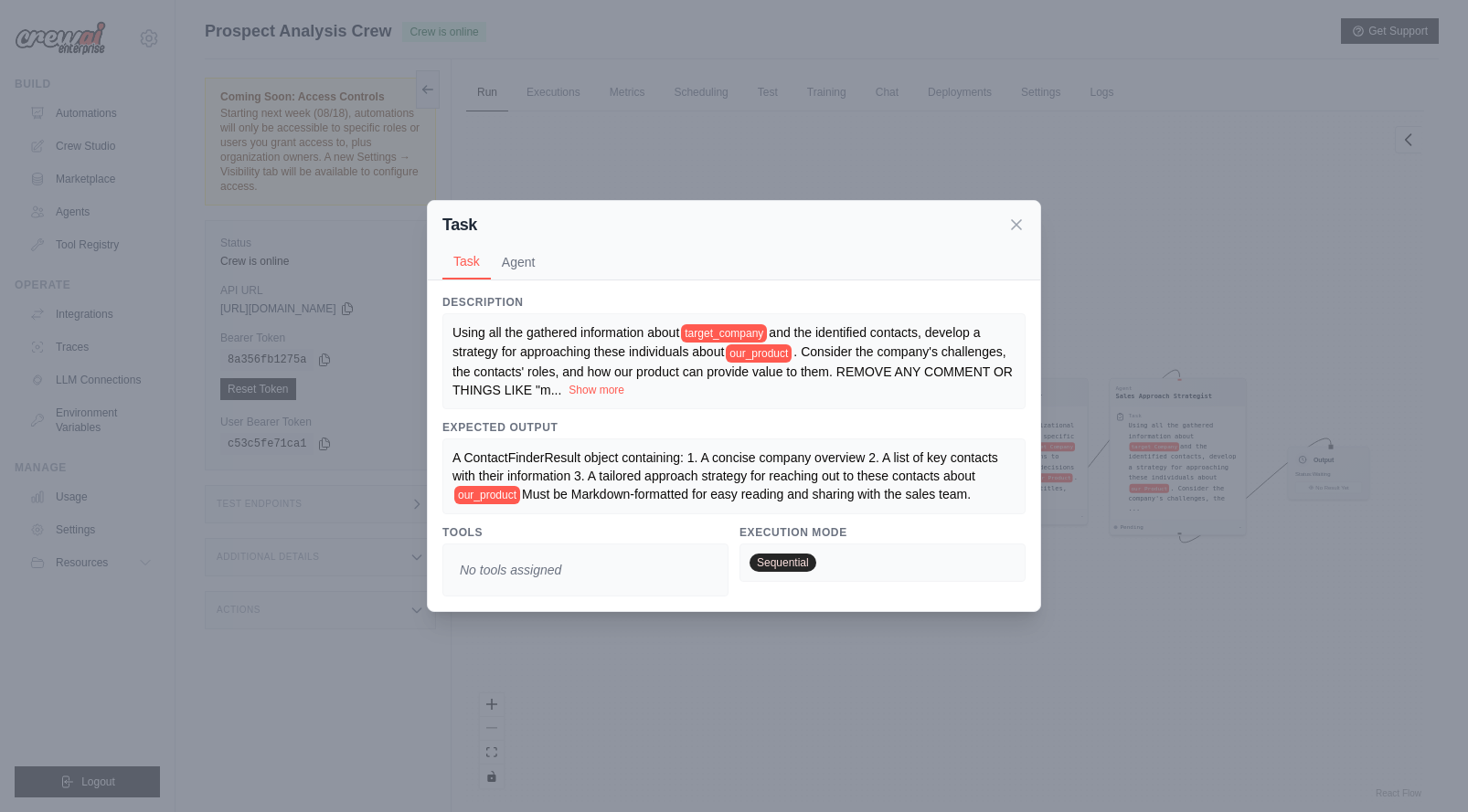
click at [624, 383] on button "Show more" at bounding box center [596, 390] width 56 height 15
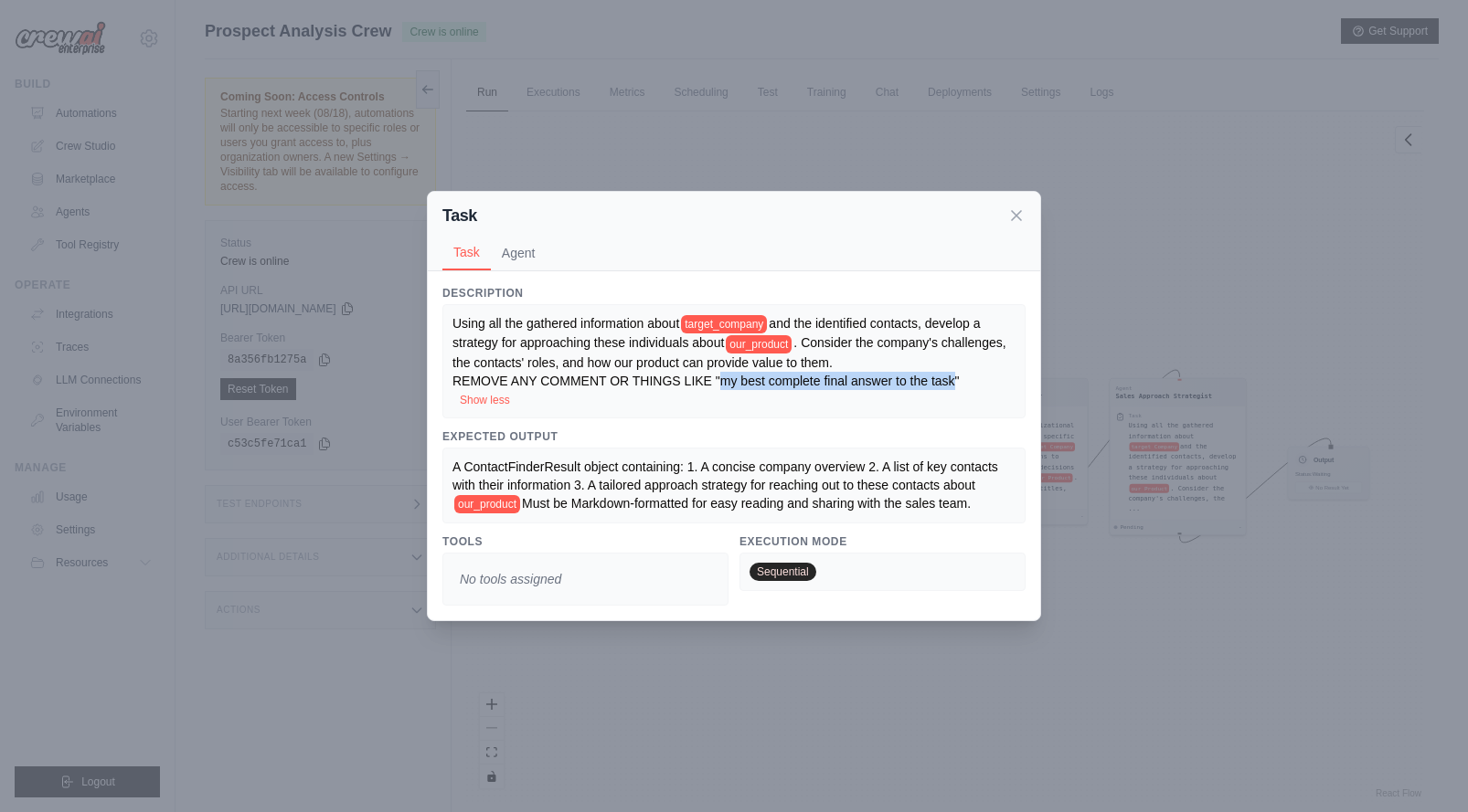
drag, startPoint x: 721, startPoint y: 364, endPoint x: 973, endPoint y: 377, distance: 252.3
click at [973, 377] on span ". Consider the company's challenges, the contacts' roles, and how our product c…" at bounding box center [731, 360] width 558 height 52
click at [983, 376] on div "Using all the gathered information about target_company and the identified cont…" at bounding box center [734, 361] width 563 height 94
drag, startPoint x: 803, startPoint y: 377, endPoint x: 964, endPoint y: 372, distance: 161.1
click at [964, 372] on span ". Consider the company's challenges, the contacts' roles, and how our product c…" at bounding box center [731, 360] width 558 height 52
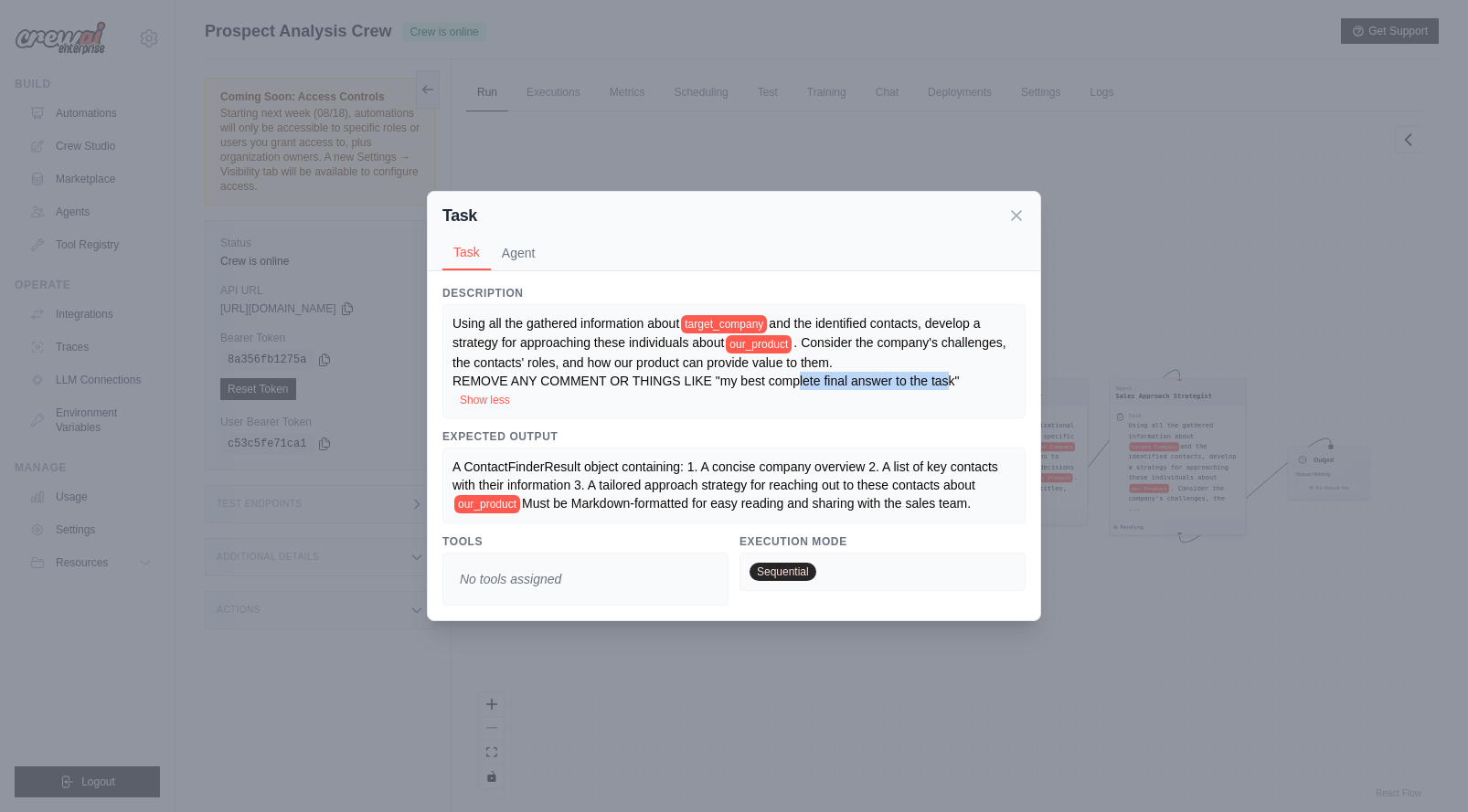
click at [964, 372] on span ". Consider the company's challenges, the contacts' roles, and how our product c…" at bounding box center [731, 360] width 558 height 52
click at [587, 372] on span ". Consider the company's challenges, the contacts' roles, and how our product c…" at bounding box center [731, 360] width 558 height 52
click at [604, 373] on span ". Consider the company's challenges, the contacts' roles, and how our product c…" at bounding box center [731, 360] width 558 height 52
drag, startPoint x: 471, startPoint y: 454, endPoint x: 678, endPoint y: 456, distance: 207.0
click at [677, 459] on span "A ContactFinderResult object containing: 1. A concise company overview 2. A lis…" at bounding box center [727, 476] width 549 height 33
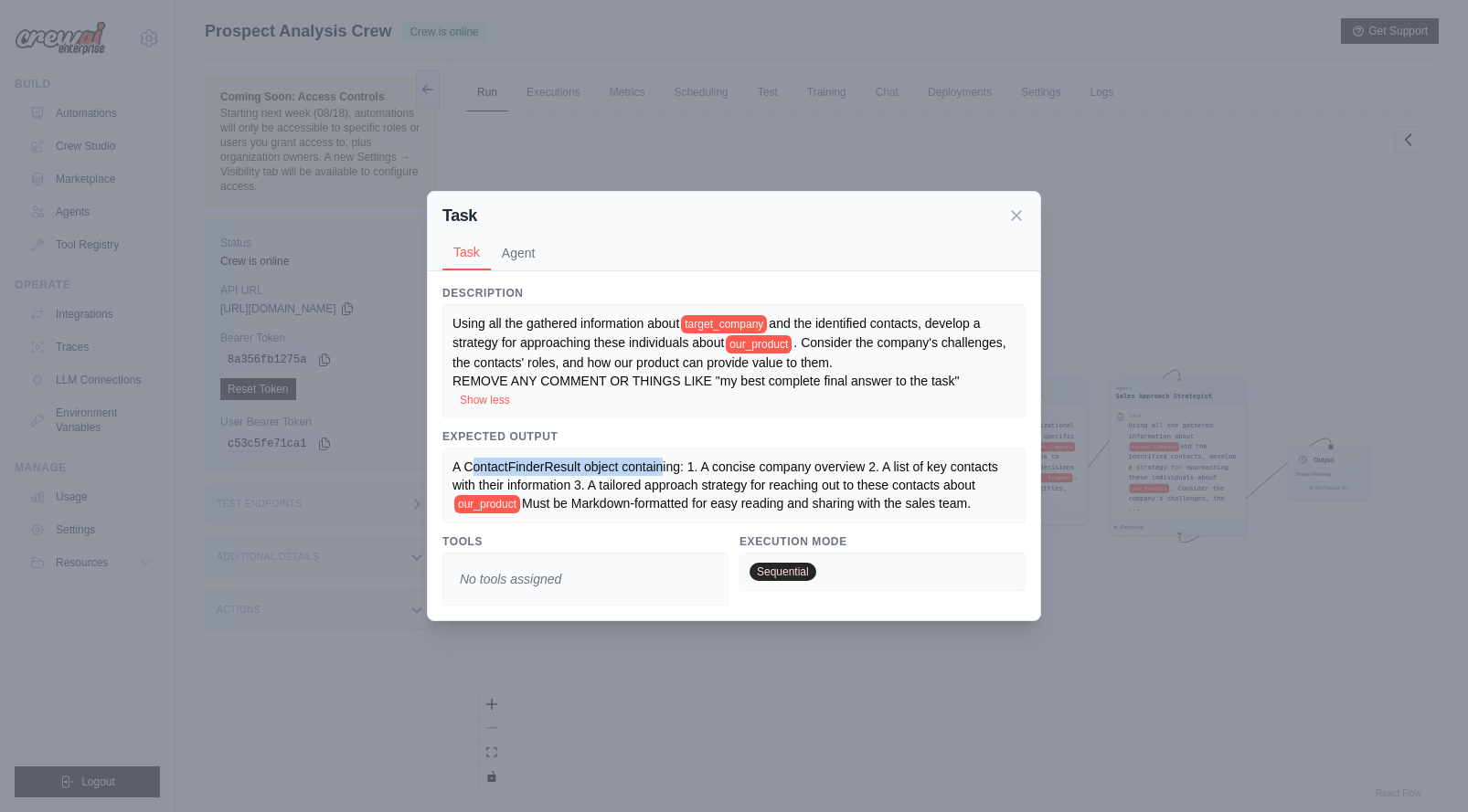
click at [525, 459] on span "A ContactFinderResult object containing: 1. A concise company overview 2. A lis…" at bounding box center [727, 476] width 549 height 33
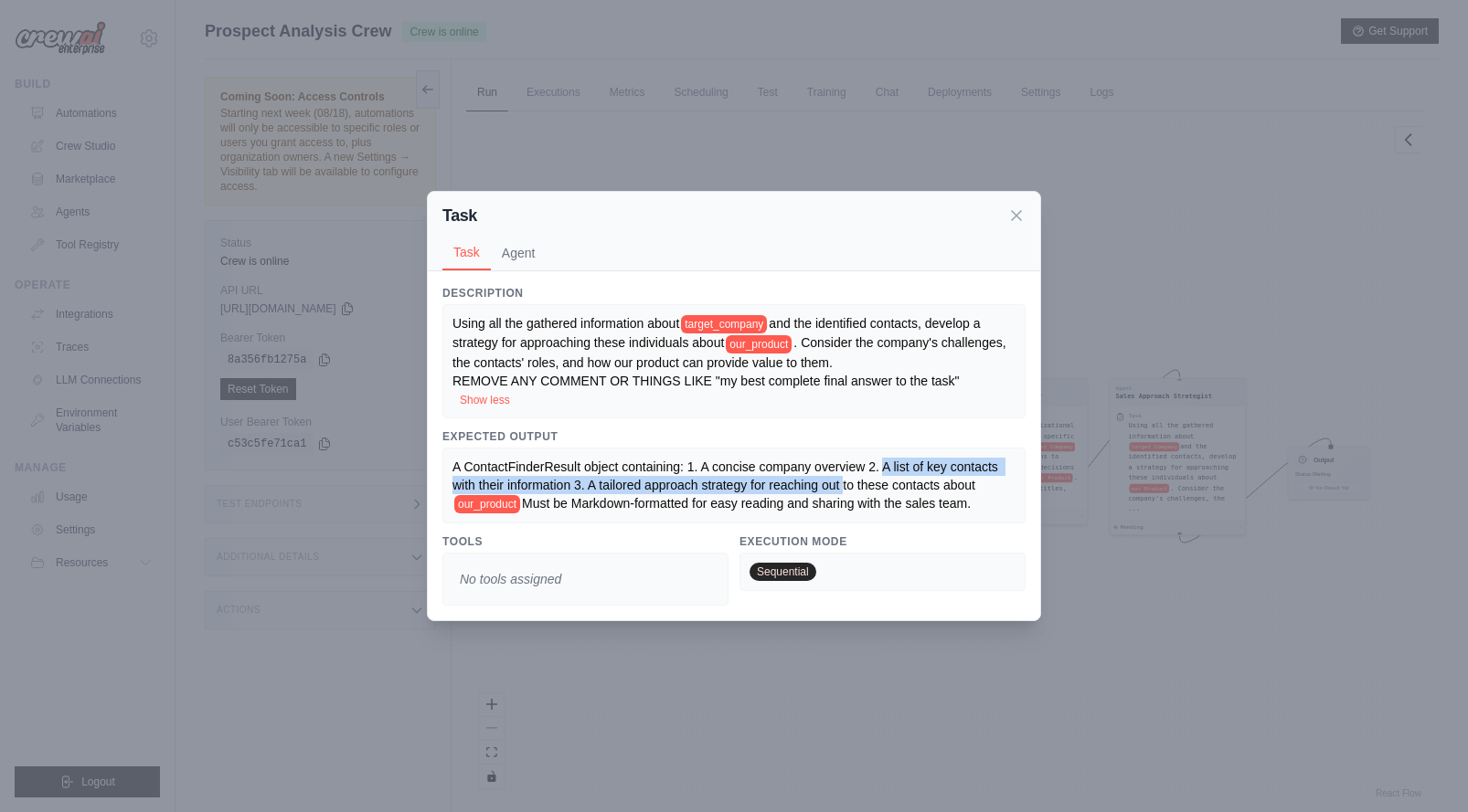
drag, startPoint x: 912, startPoint y: 454, endPoint x: 930, endPoint y: 481, distance: 32.4
click at [930, 481] on span "A ContactFinderResult object containing: 1. A concise company overview 2. A lis…" at bounding box center [727, 476] width 549 height 33
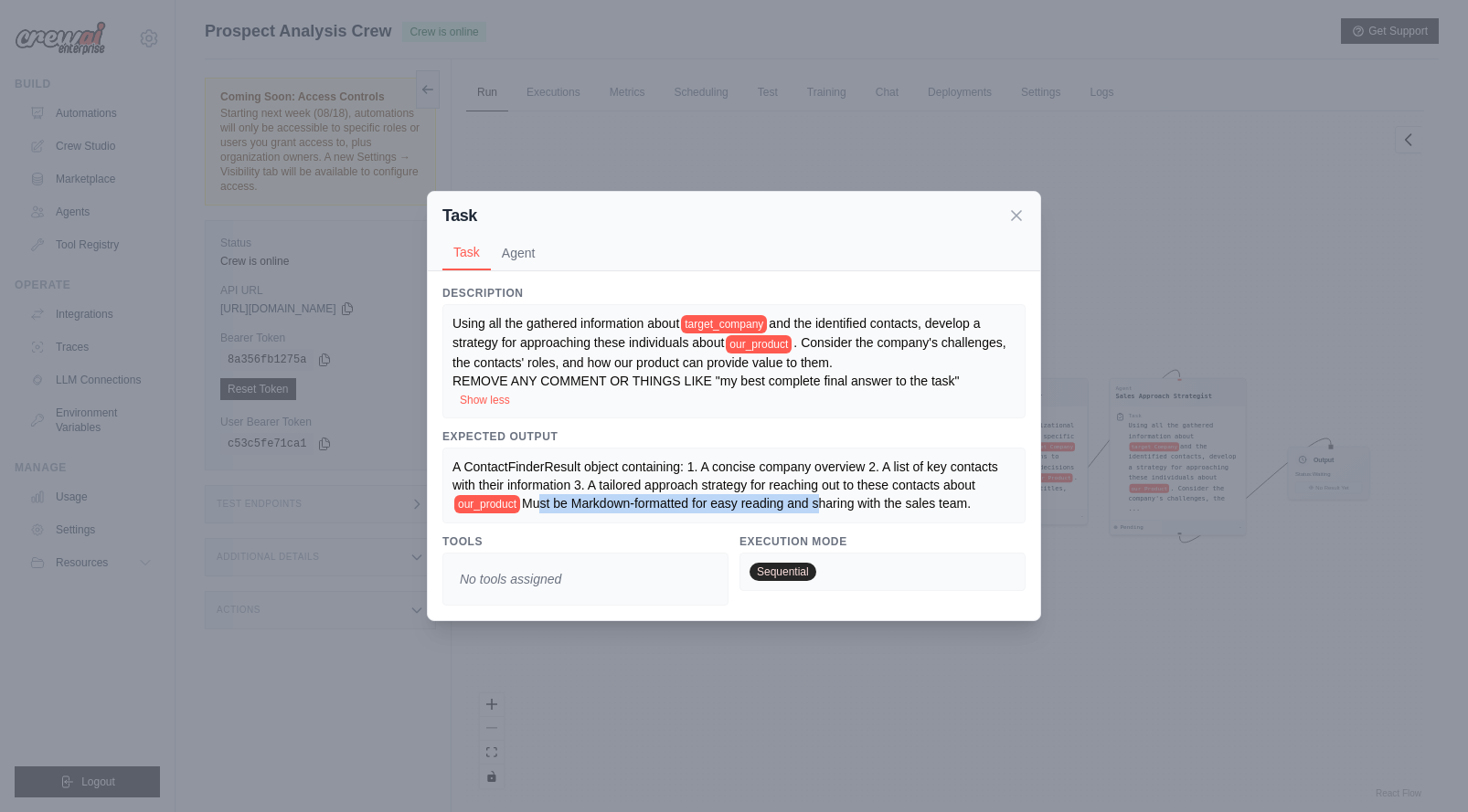
drag, startPoint x: 633, startPoint y: 495, endPoint x: 942, endPoint y: 499, distance: 309.0
click at [940, 499] on span "Must be Markdown-formatted for easy reading and sharing with the sales team." at bounding box center [747, 502] width 449 height 15
click at [942, 499] on span "Must be Markdown-formatted for easy reading and sharing with the sales team." at bounding box center [747, 502] width 449 height 15
click at [519, 253] on button "Agent" at bounding box center [518, 252] width 56 height 34
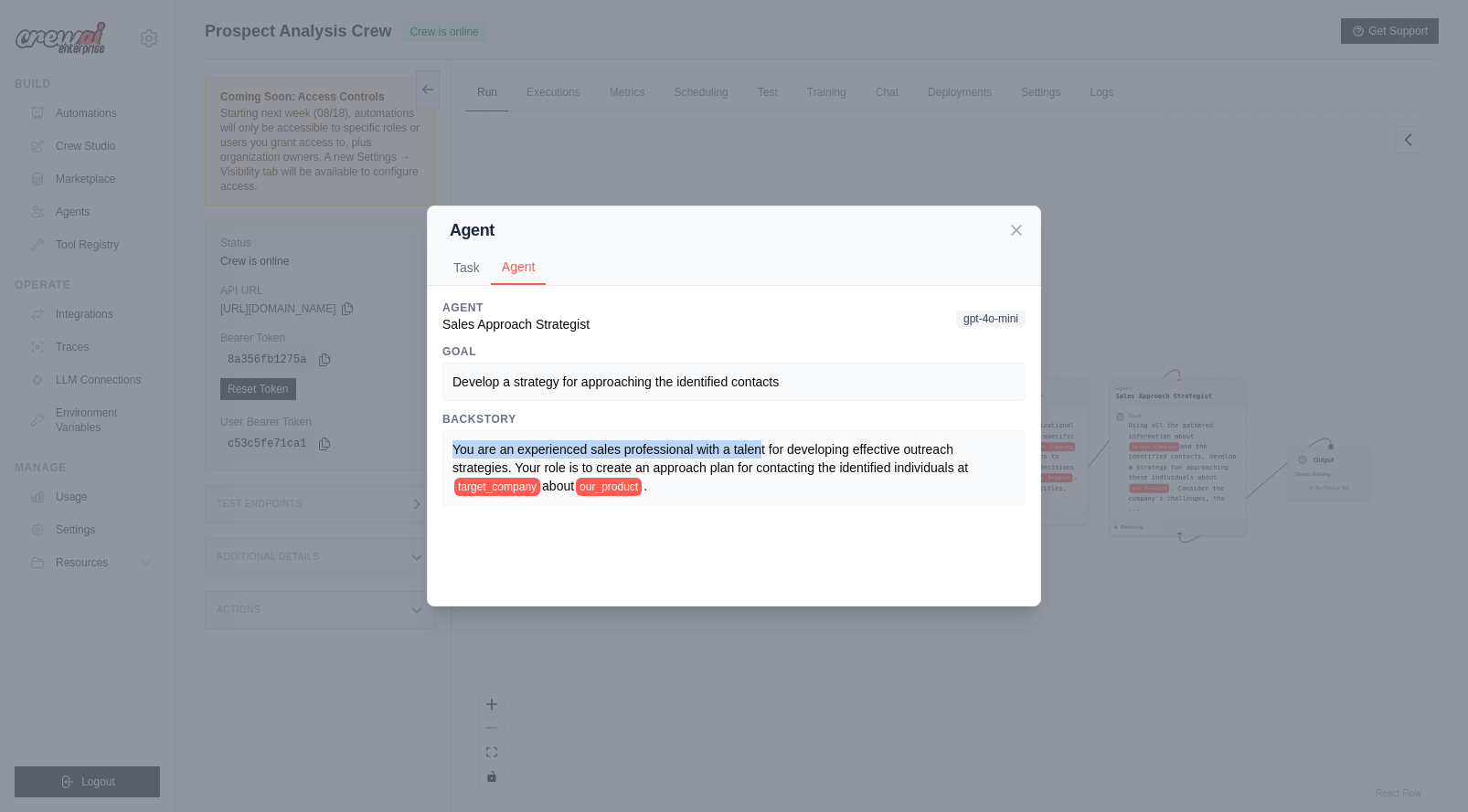
drag, startPoint x: 453, startPoint y: 427, endPoint x: 778, endPoint y: 454, distance: 326.1
click at [778, 454] on div "Backstory You are an experienced sales professional with a talent for developin…" at bounding box center [733, 459] width 583 height 94
click at [1017, 230] on icon at bounding box center [1015, 228] width 9 height 9
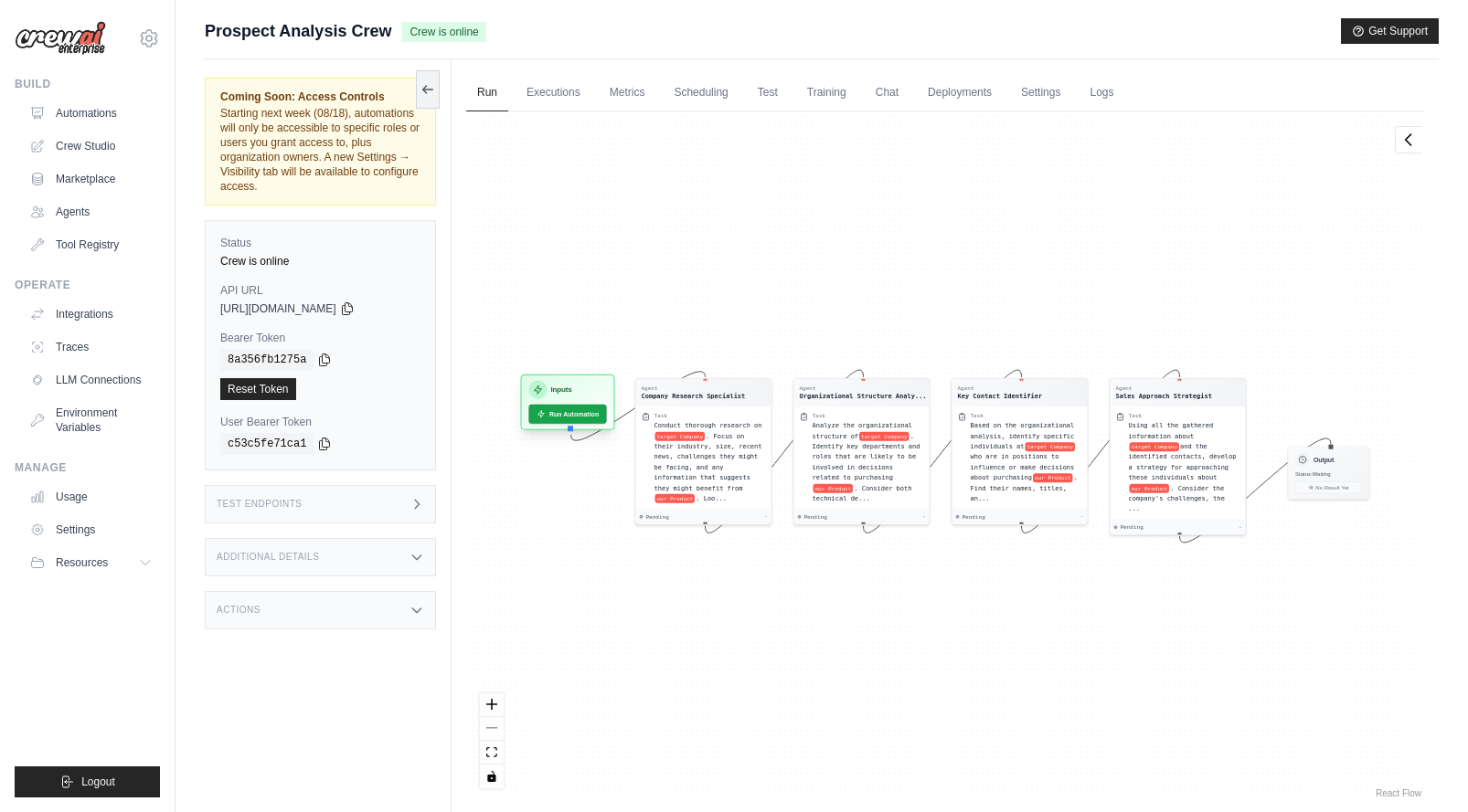
click at [568, 386] on h3 "Inputs" at bounding box center [561, 390] width 21 height 11
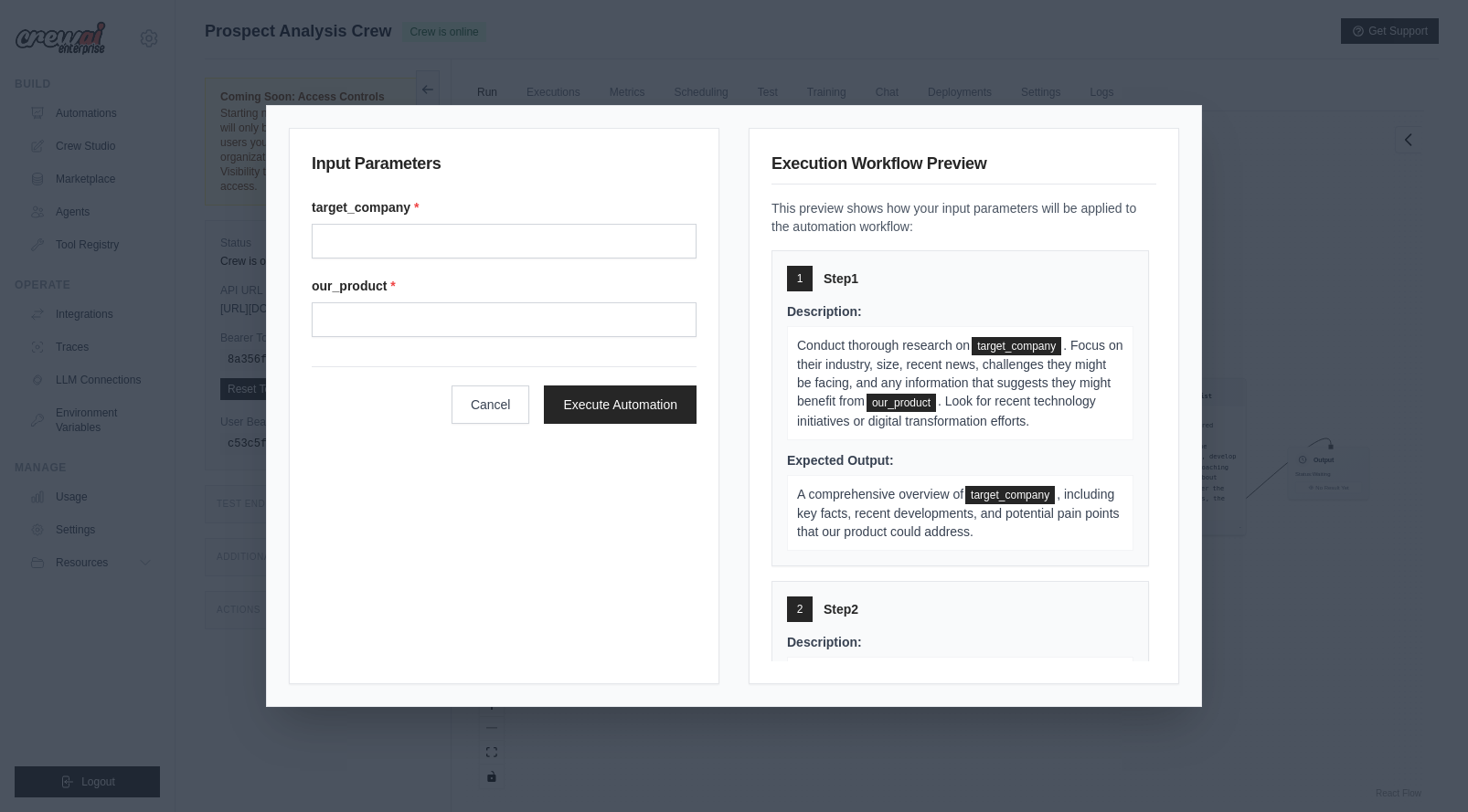
click at [1279, 230] on div "Input Parameters target_company * our_product * Cancel Execute Automation Execu…" at bounding box center [734, 406] width 1468 height 812
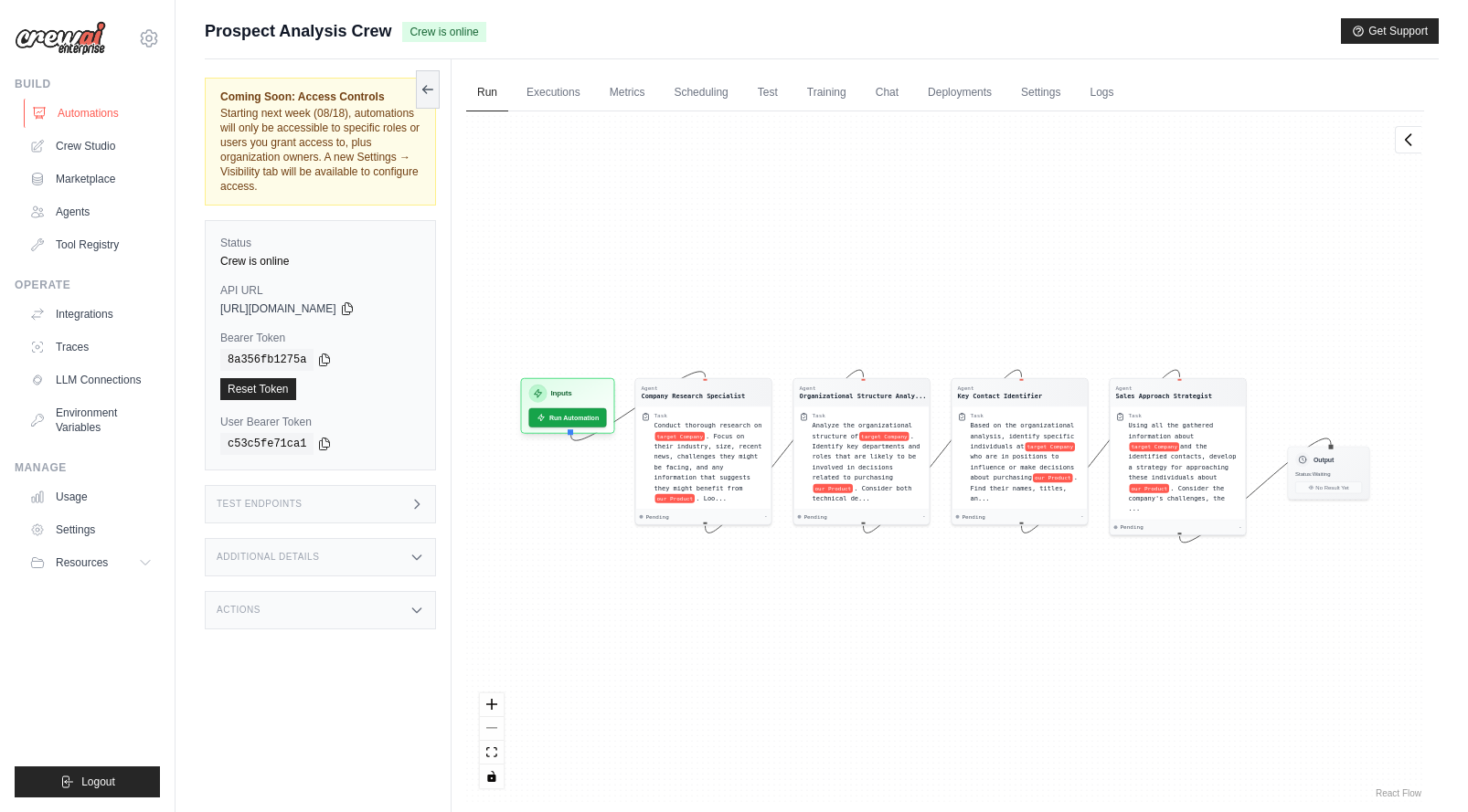
click at [93, 109] on link "Automations" at bounding box center [92, 114] width 138 height 29
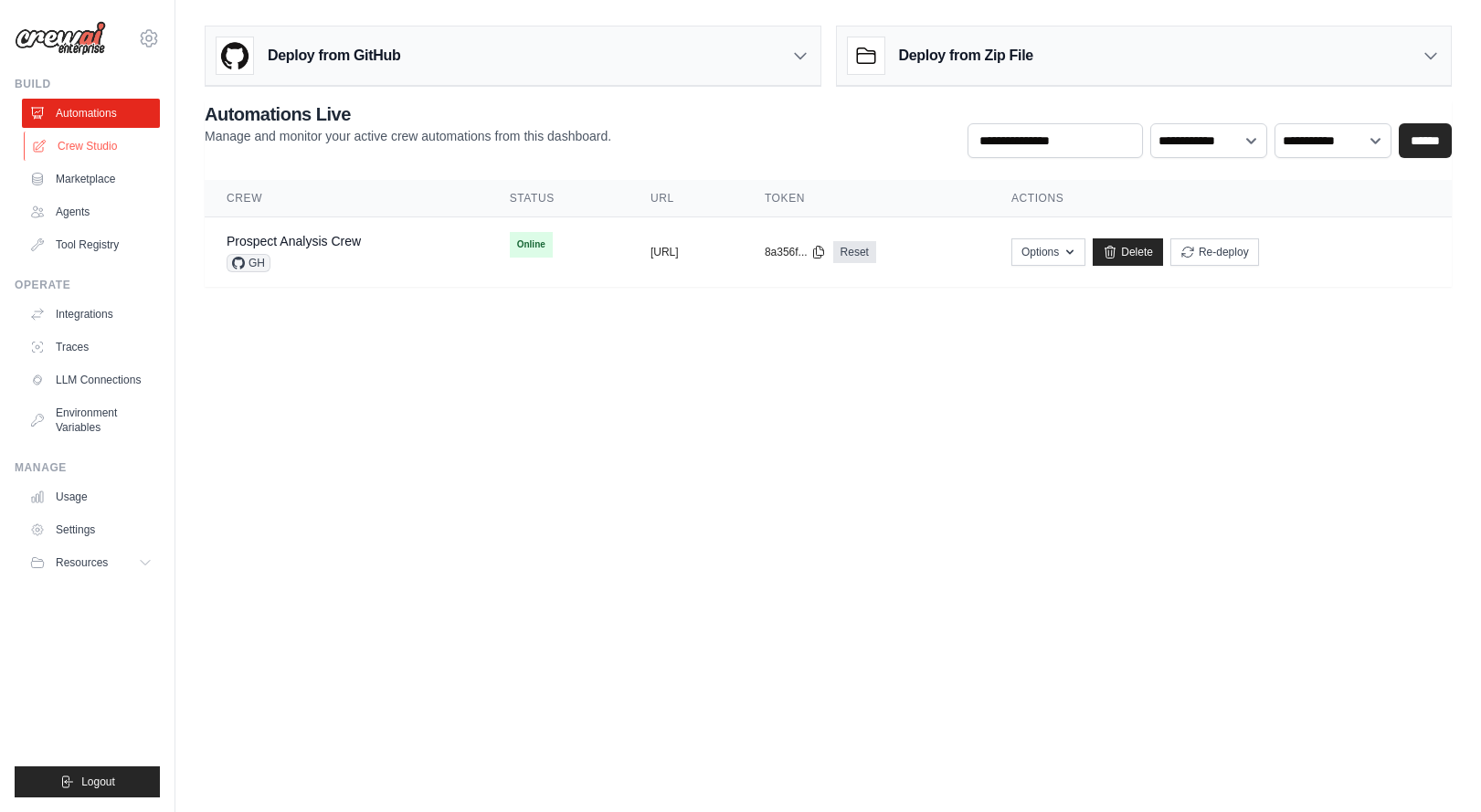
click at [122, 152] on link "Crew Studio" at bounding box center [92, 146] width 138 height 29
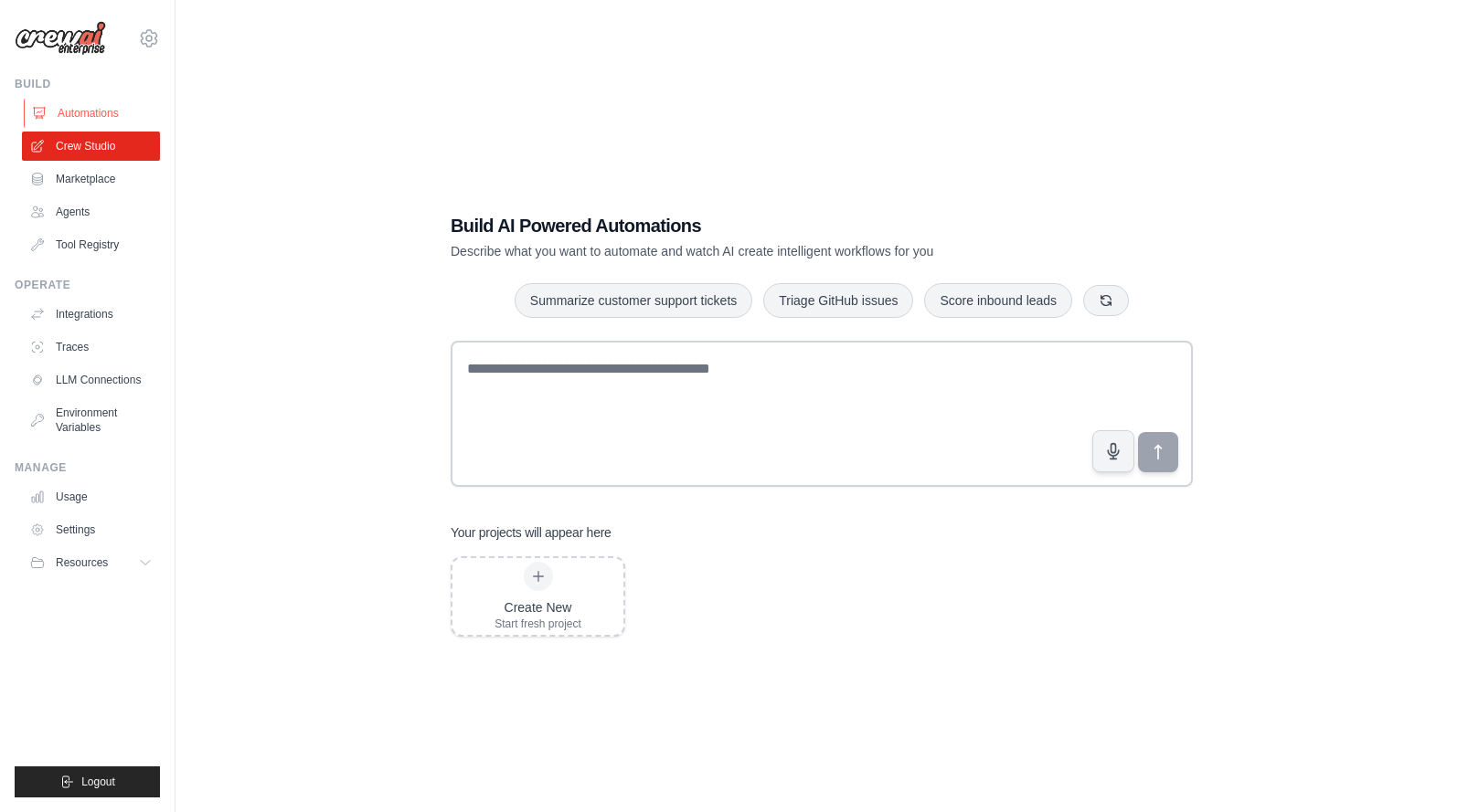
click at [106, 106] on link "Automations" at bounding box center [92, 114] width 138 height 29
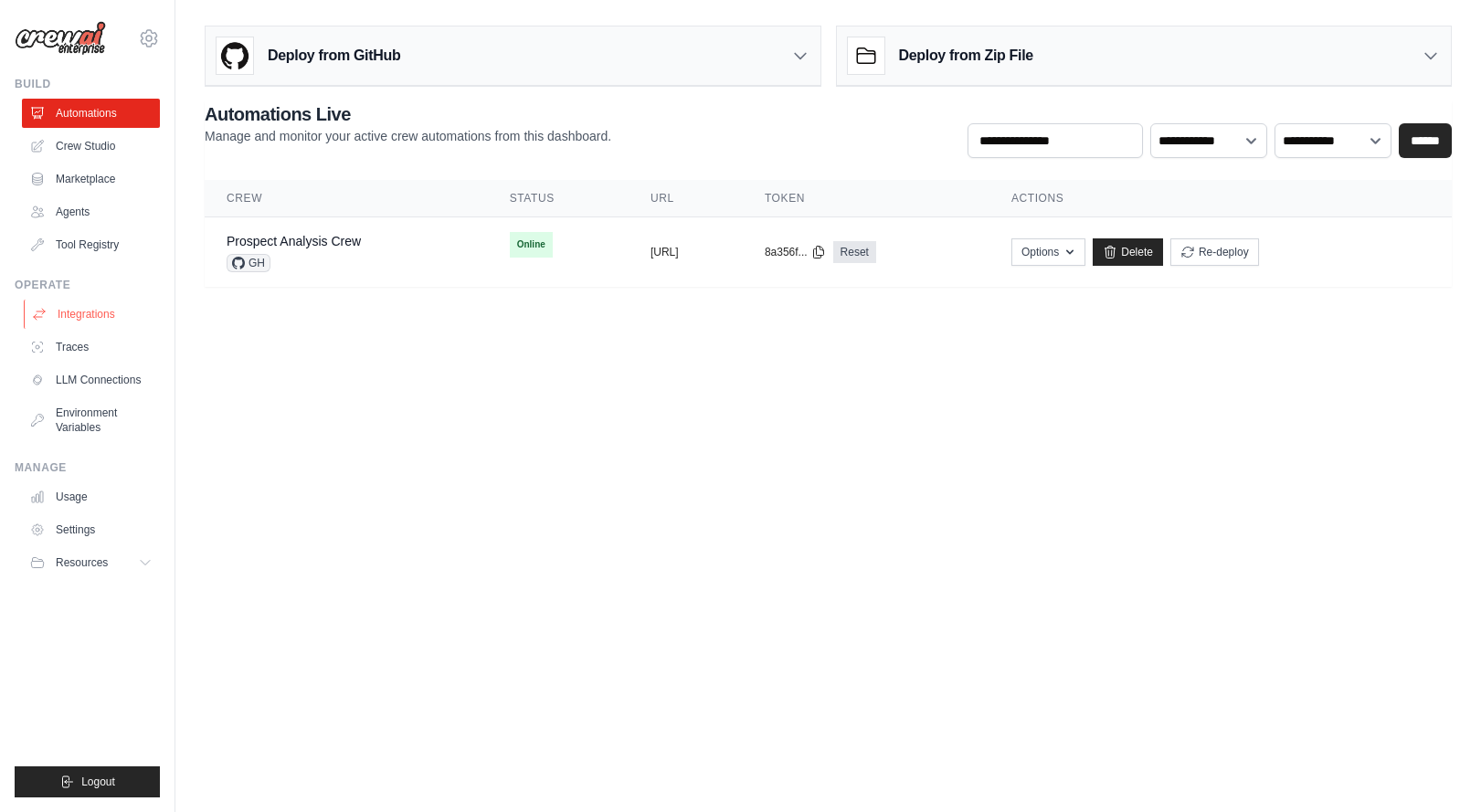
click at [95, 305] on link "Integrations" at bounding box center [92, 314] width 138 height 29
